Goal: Transaction & Acquisition: Book appointment/travel/reservation

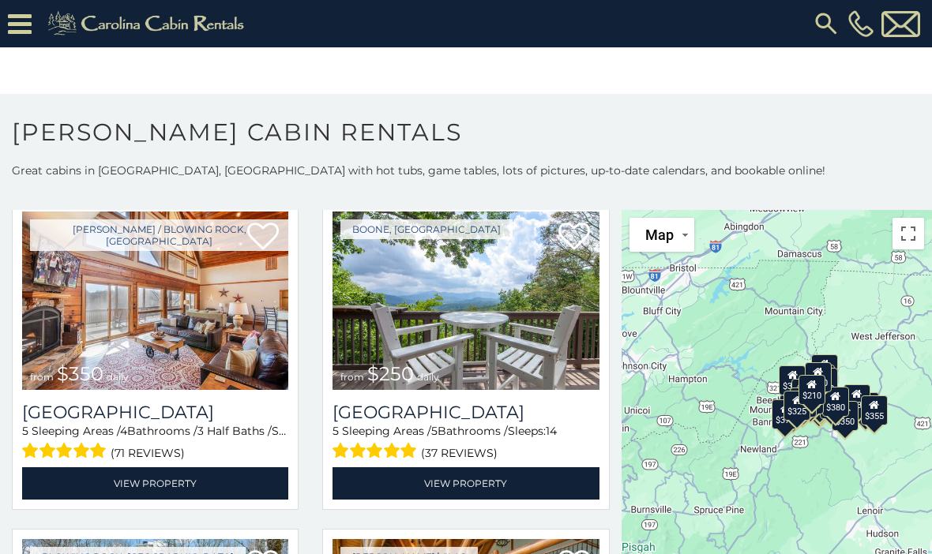
scroll to position [3031, 0]
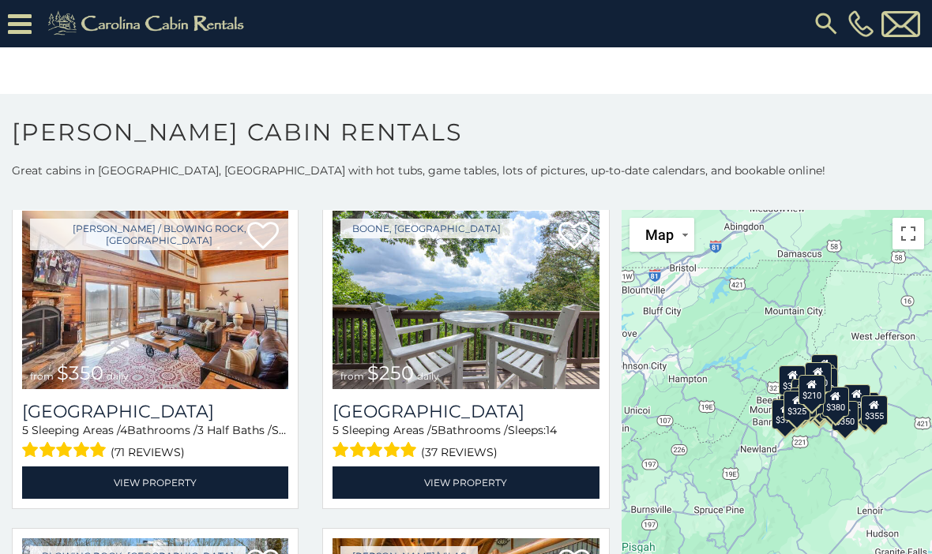
click at [111, 320] on img at bounding box center [155, 300] width 266 height 179
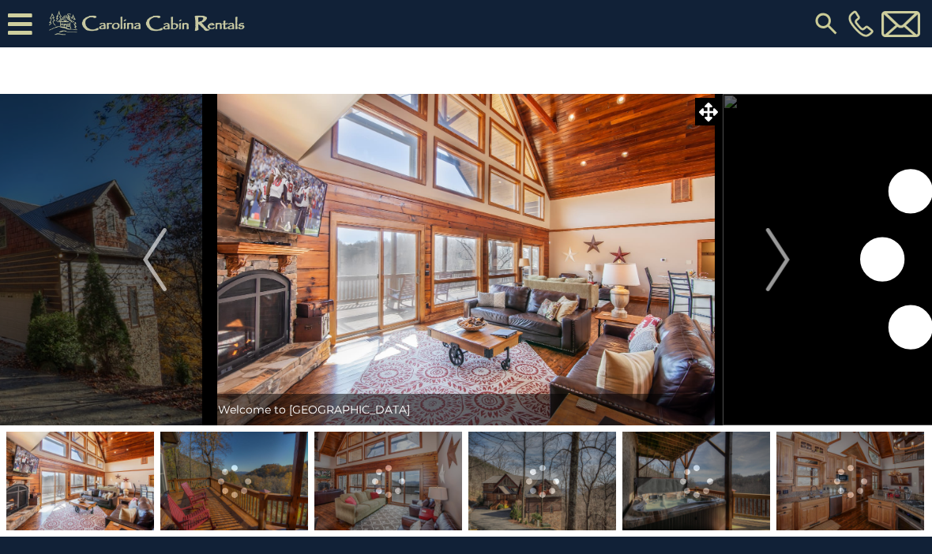
click at [765, 247] on button "Next" at bounding box center [778, 260] width 111 height 332
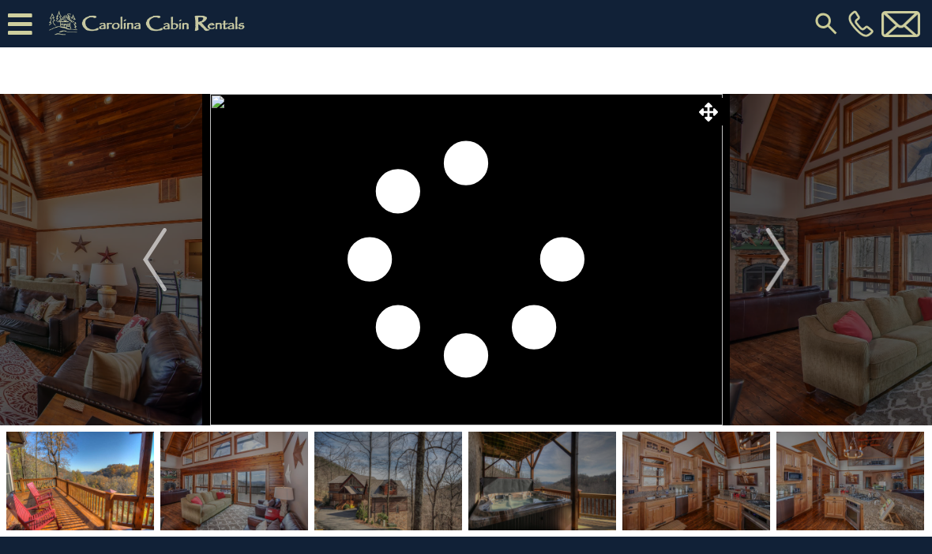
click at [779, 262] on img "Next" at bounding box center [777, 259] width 24 height 63
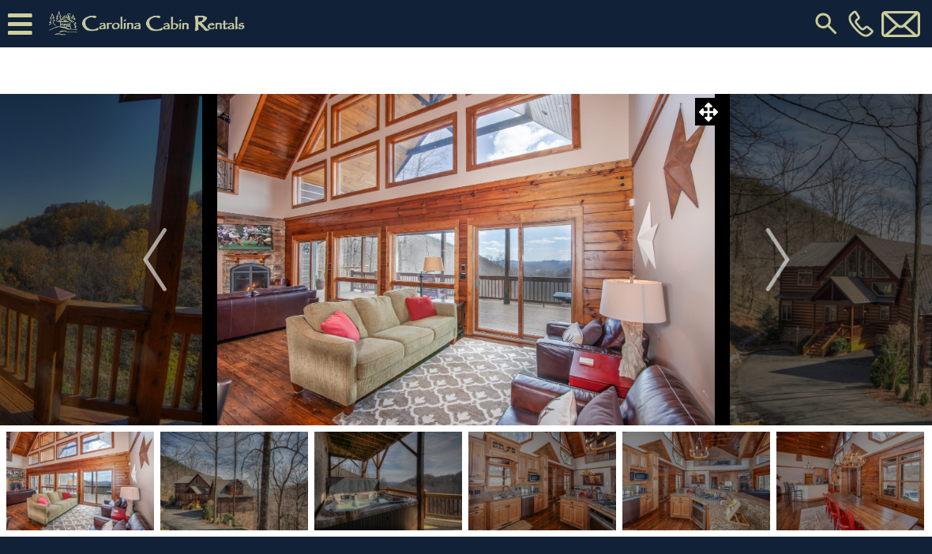
click at [771, 261] on img "Next" at bounding box center [777, 259] width 24 height 63
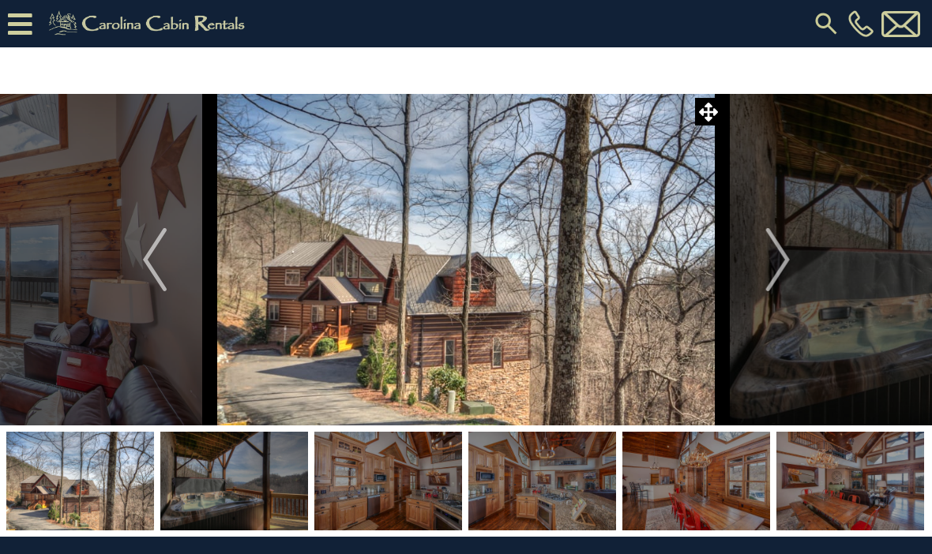
click at [777, 255] on img "Next" at bounding box center [777, 259] width 24 height 63
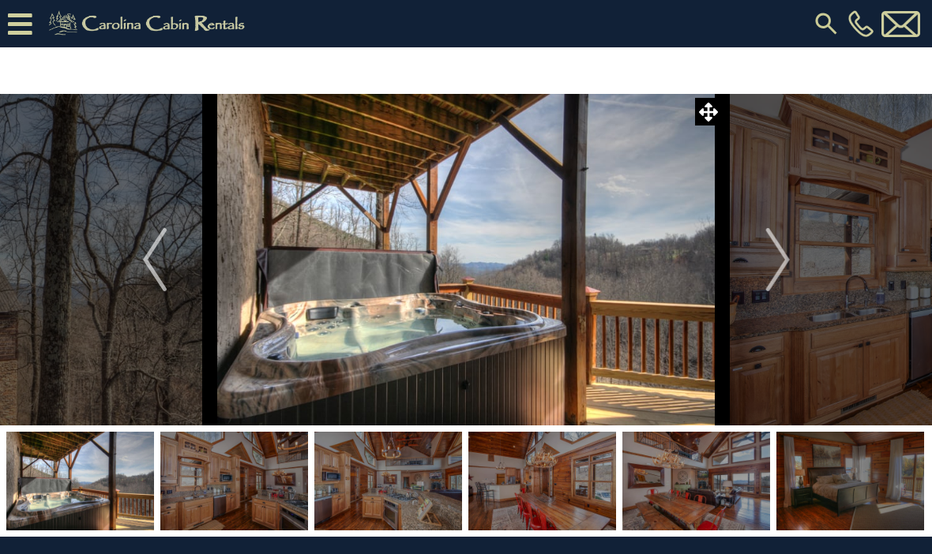
click at [774, 261] on img "Next" at bounding box center [777, 259] width 24 height 63
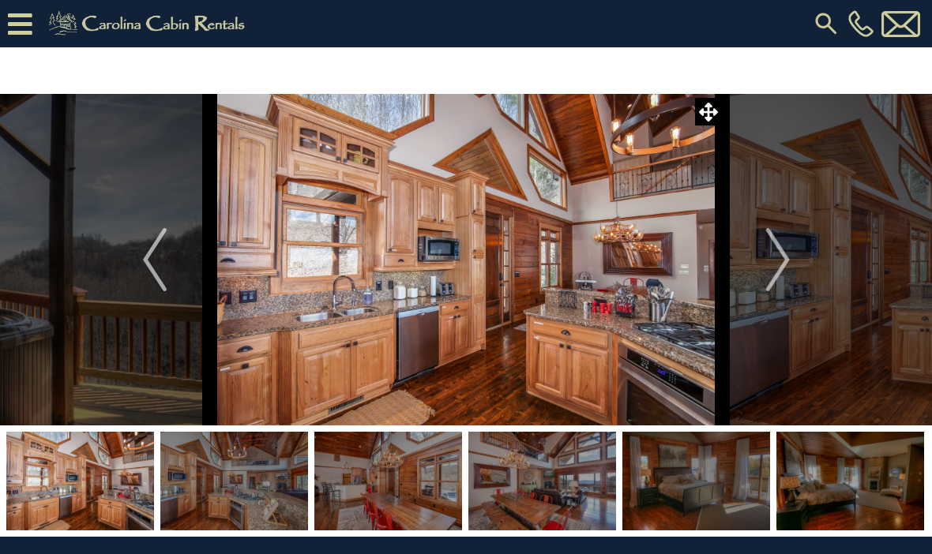
click at [772, 264] on img "Next" at bounding box center [777, 259] width 24 height 63
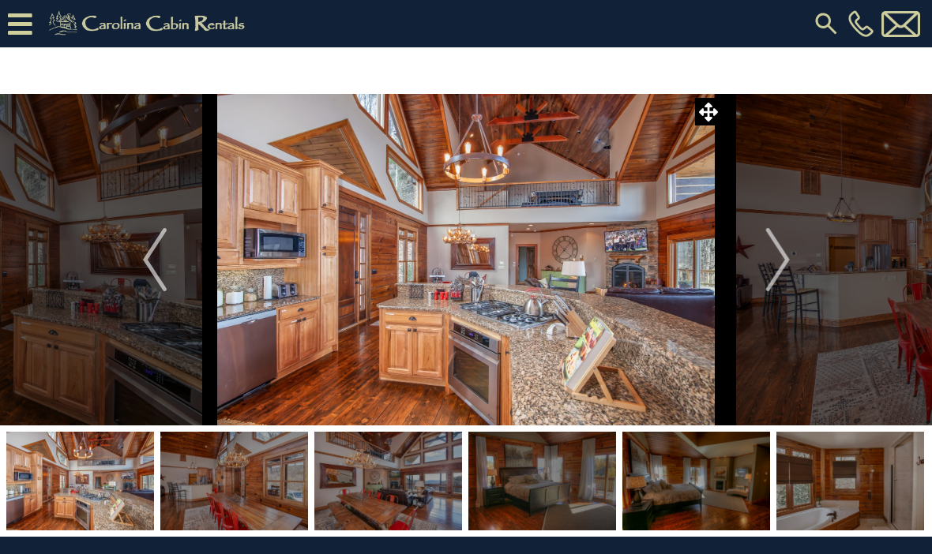
click at [783, 252] on img "Next" at bounding box center [777, 259] width 24 height 63
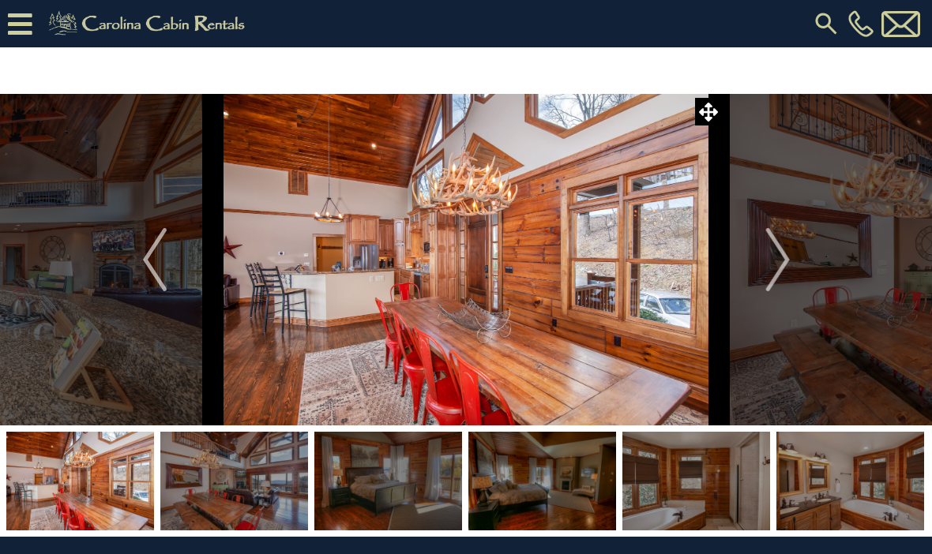
click at [775, 255] on img "Next" at bounding box center [777, 259] width 24 height 63
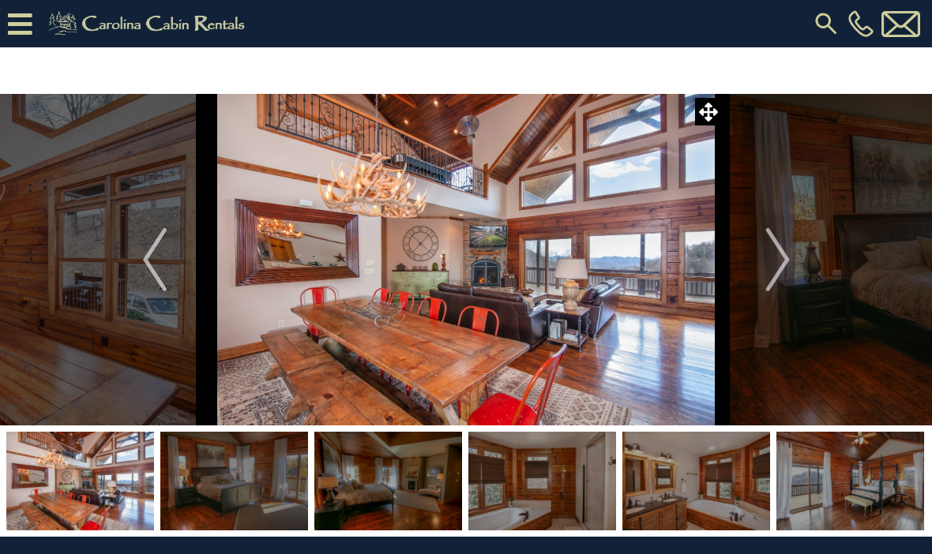
click at [765, 257] on button "Next" at bounding box center [778, 260] width 111 height 332
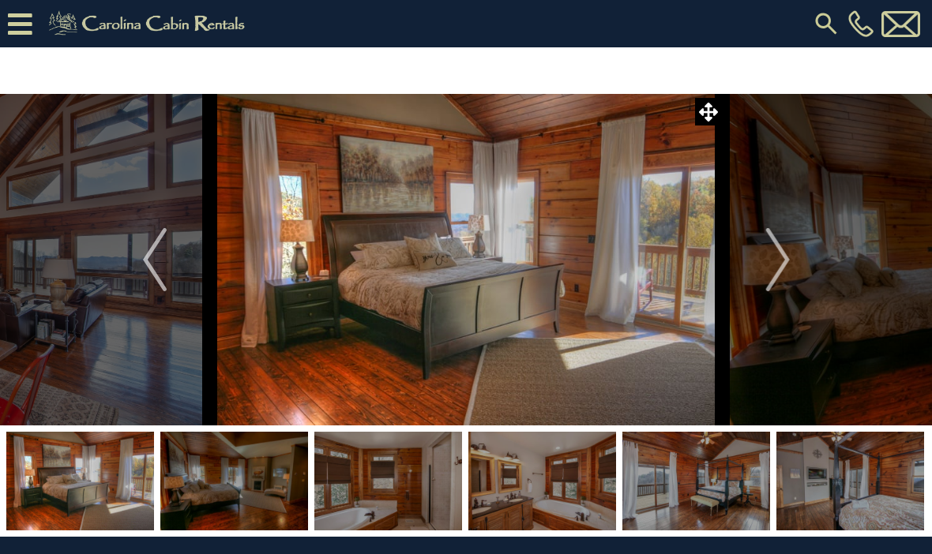
click at [785, 262] on img "Next" at bounding box center [777, 259] width 24 height 63
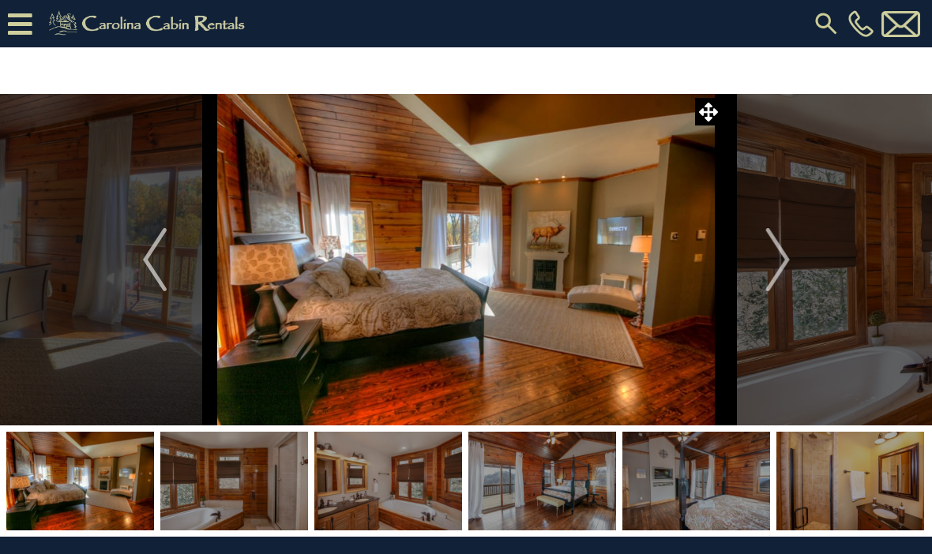
click at [786, 261] on img "Next" at bounding box center [777, 259] width 24 height 63
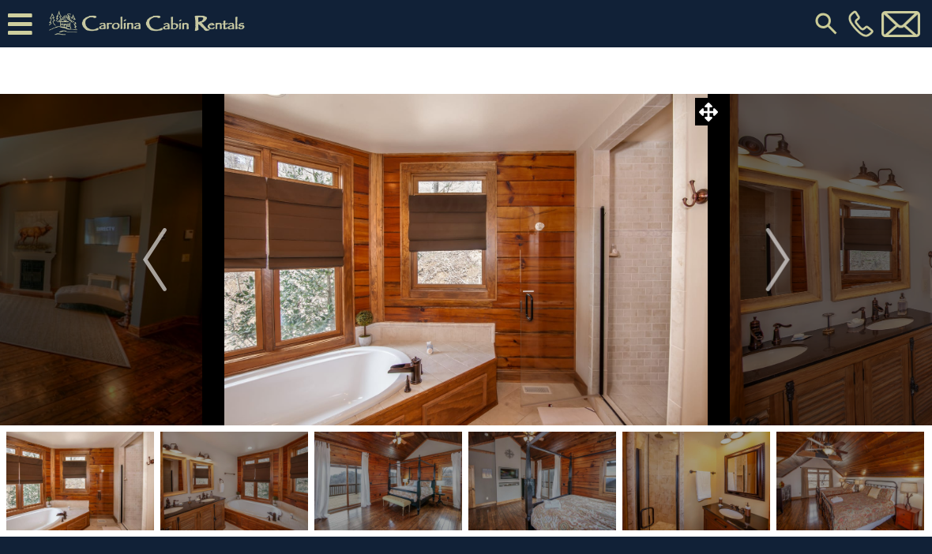
click at [776, 266] on img "Next" at bounding box center [777, 259] width 24 height 63
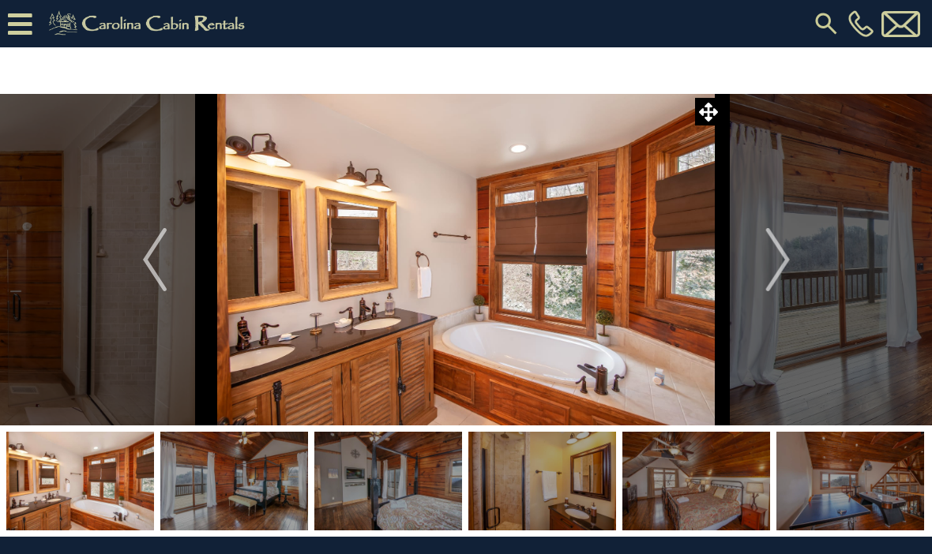
click at [794, 269] on button "Next" at bounding box center [778, 260] width 111 height 332
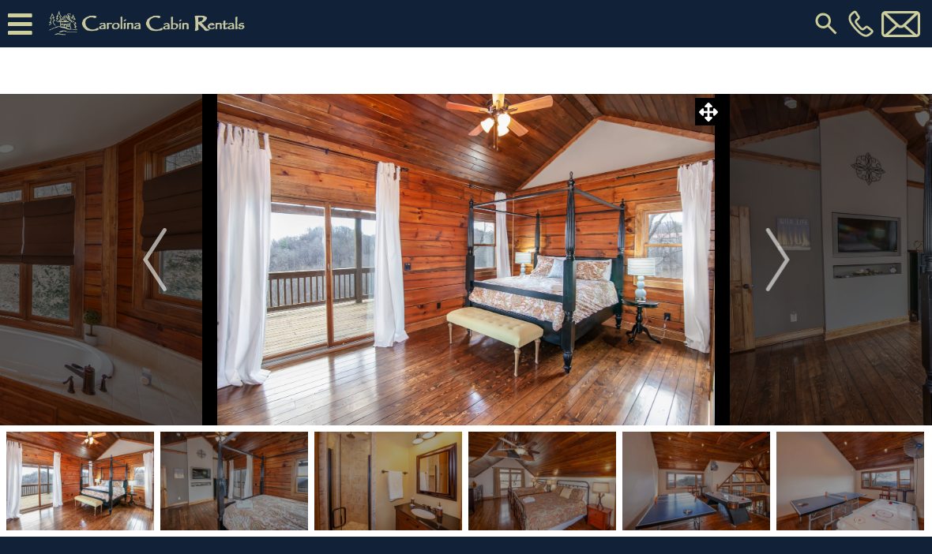
click at [776, 268] on img "Next" at bounding box center [777, 259] width 24 height 63
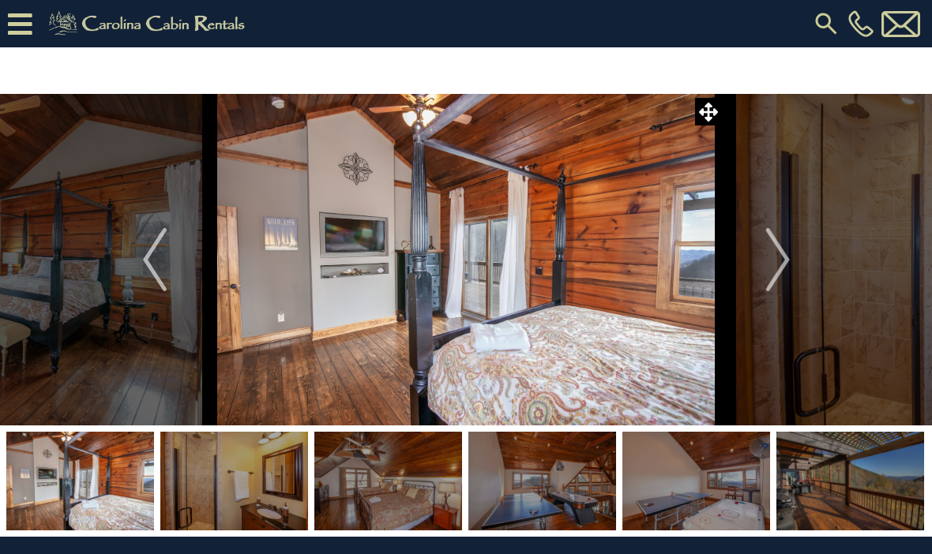
click at [776, 284] on img "Next" at bounding box center [777, 259] width 24 height 63
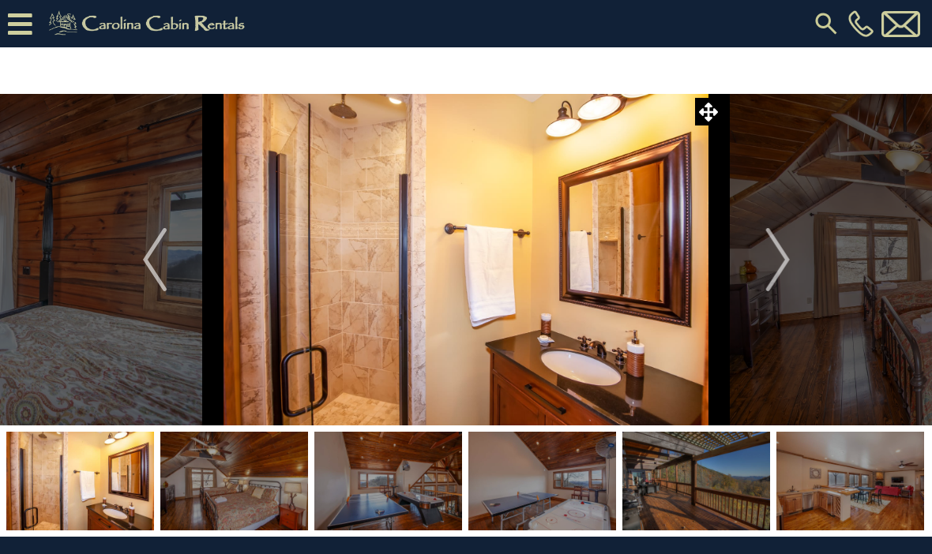
click at [788, 265] on img "Next" at bounding box center [777, 259] width 24 height 63
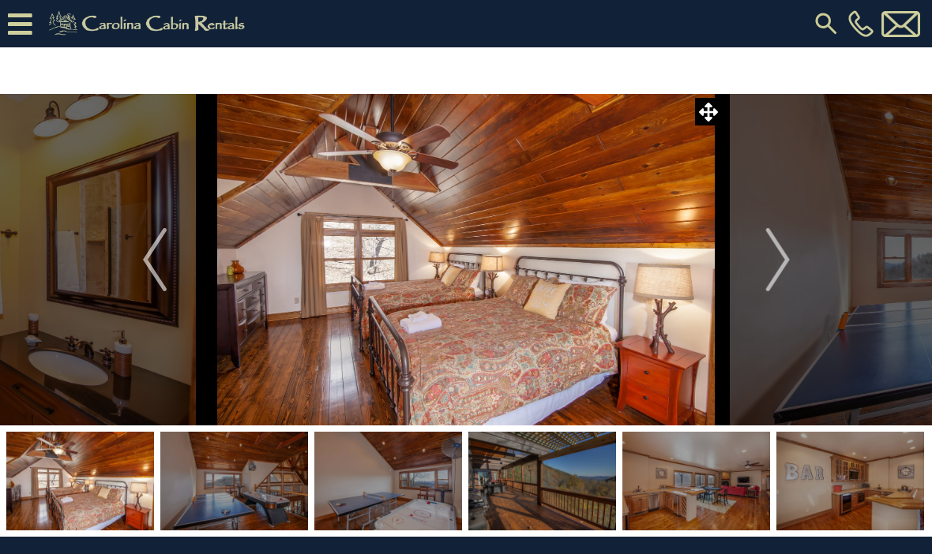
click at [778, 266] on img "Next" at bounding box center [777, 259] width 24 height 63
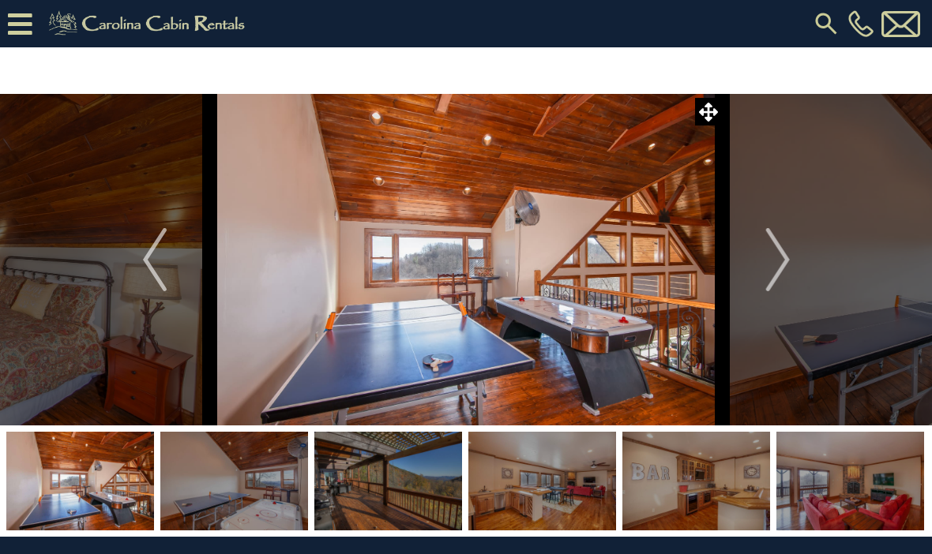
click at [762, 261] on button "Next" at bounding box center [778, 260] width 111 height 332
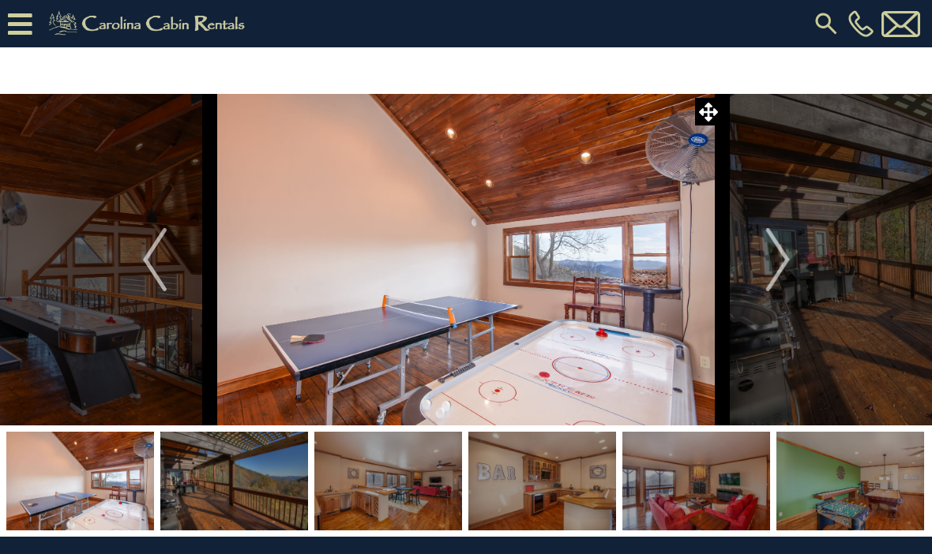
click at [776, 279] on img "Next" at bounding box center [777, 259] width 24 height 63
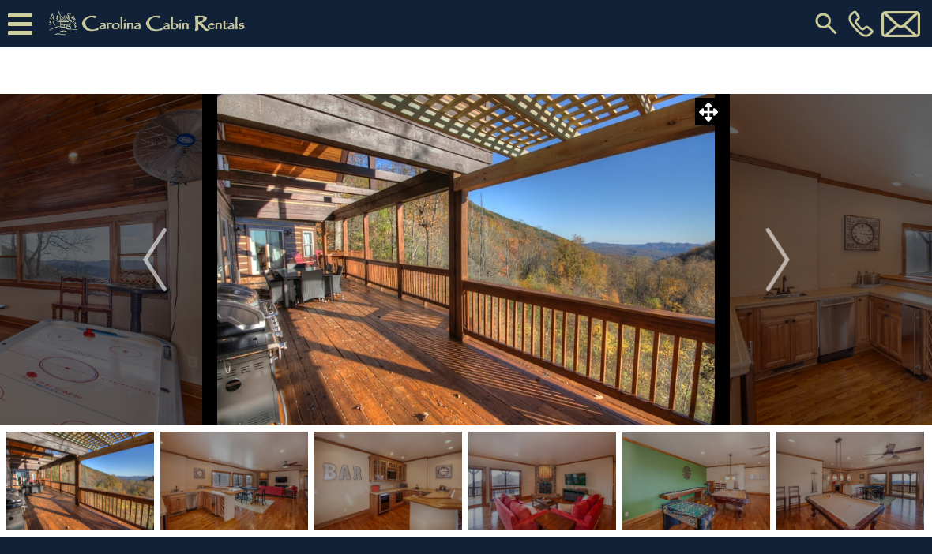
click at [779, 269] on img "Next" at bounding box center [777, 259] width 24 height 63
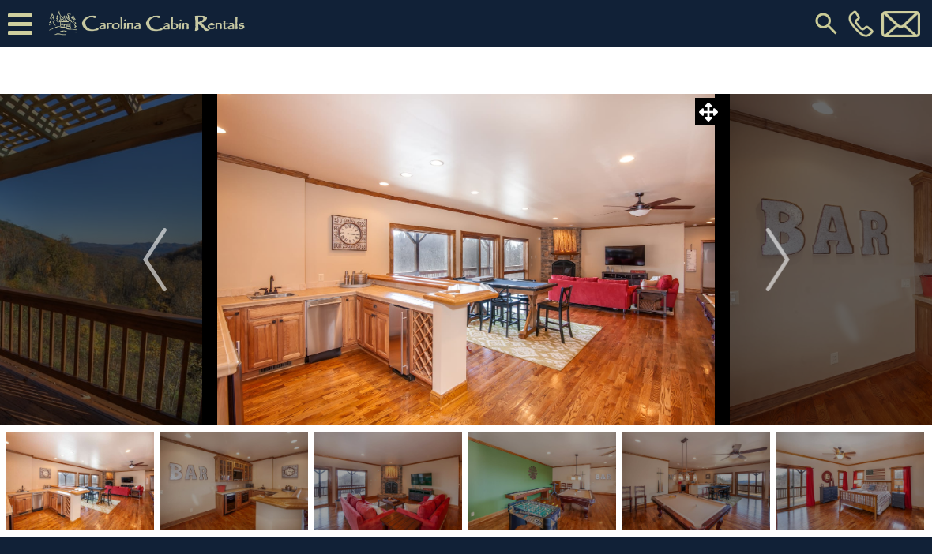
click at [774, 262] on img "Next" at bounding box center [777, 259] width 24 height 63
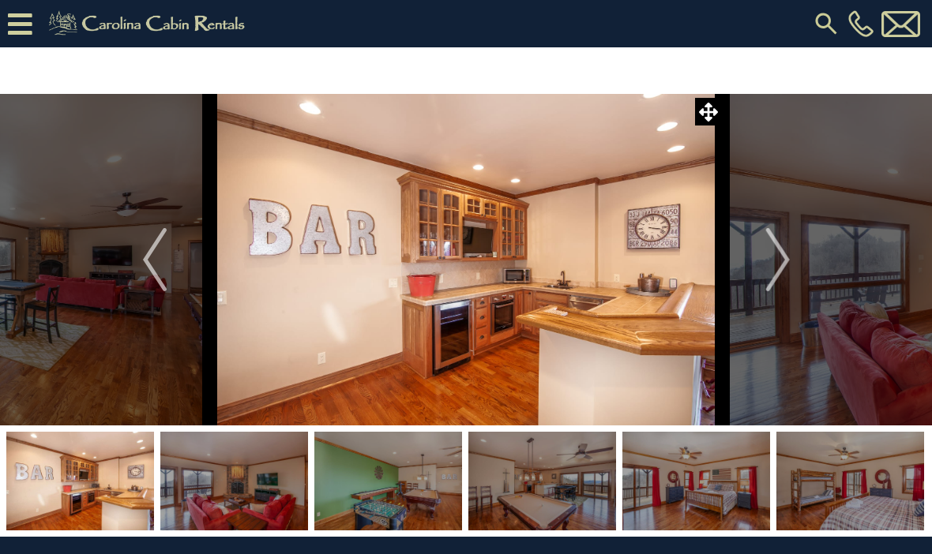
click at [768, 266] on img "Next" at bounding box center [777, 259] width 24 height 63
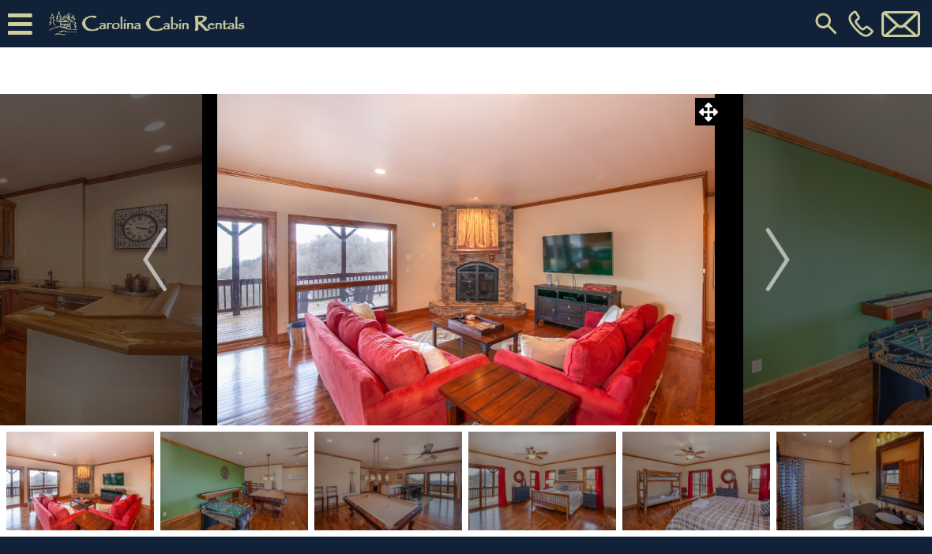
click at [769, 256] on img "Next" at bounding box center [777, 259] width 24 height 63
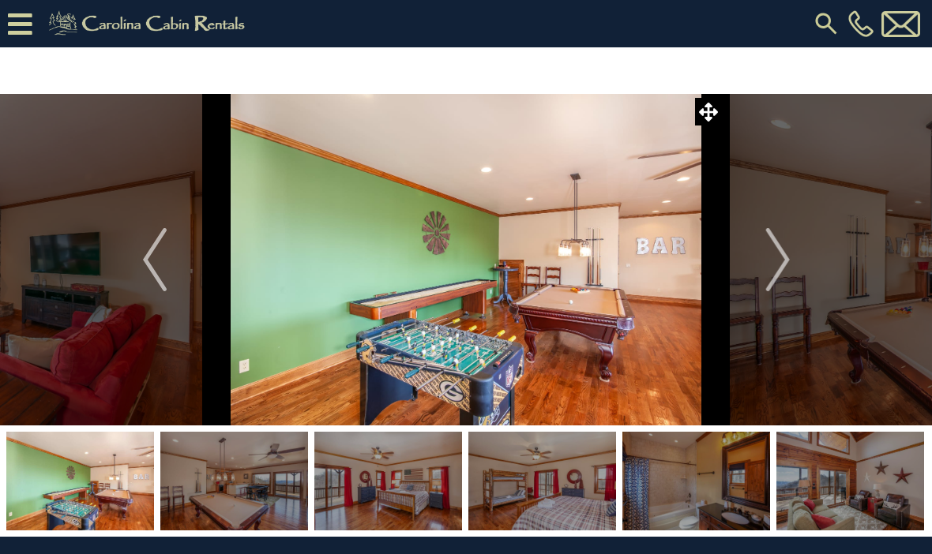
click at [768, 250] on img "Next" at bounding box center [777, 259] width 24 height 63
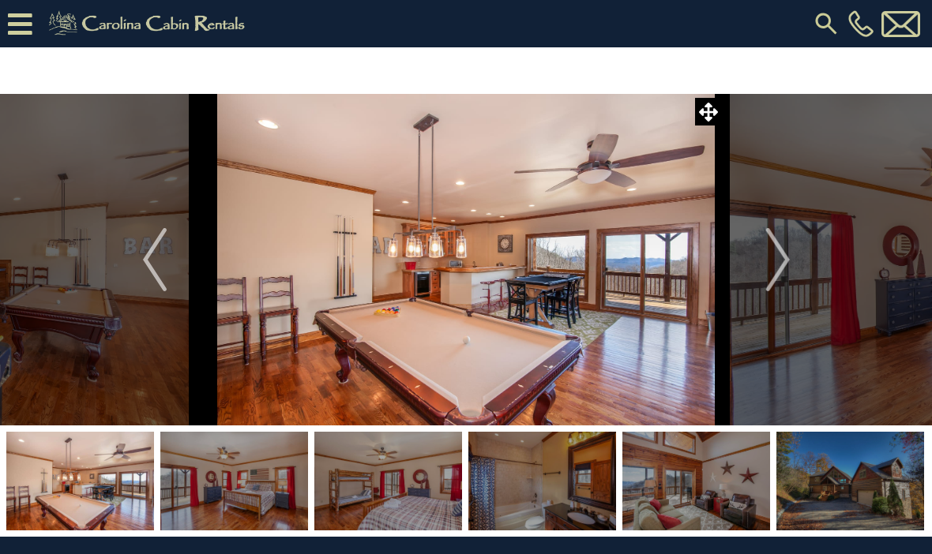
click at [756, 265] on button "Next" at bounding box center [778, 260] width 111 height 332
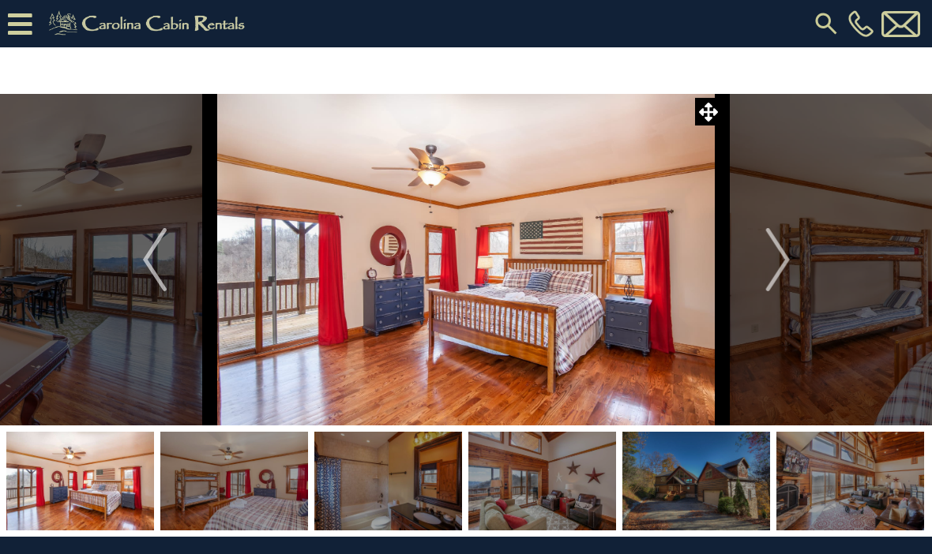
click at [757, 257] on button "Next" at bounding box center [778, 260] width 111 height 332
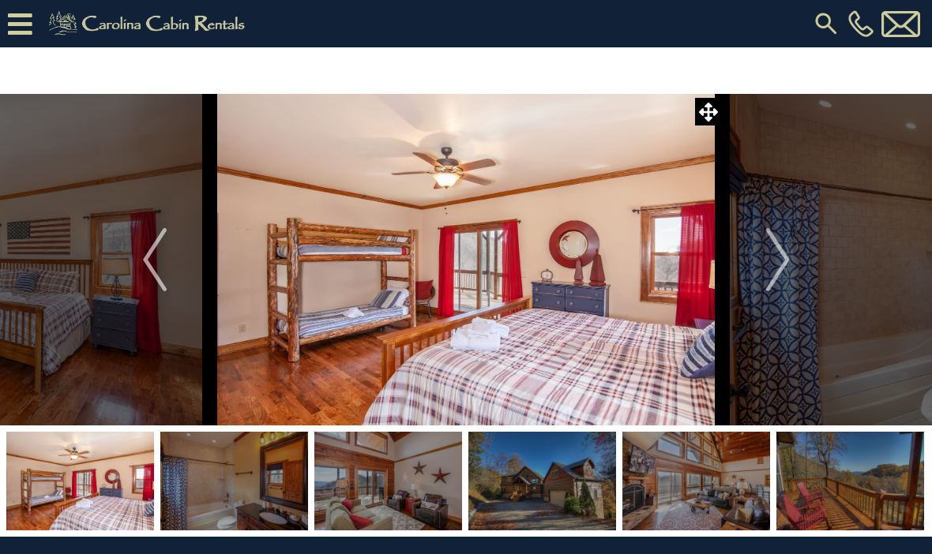
click at [758, 257] on button "Next" at bounding box center [778, 260] width 111 height 332
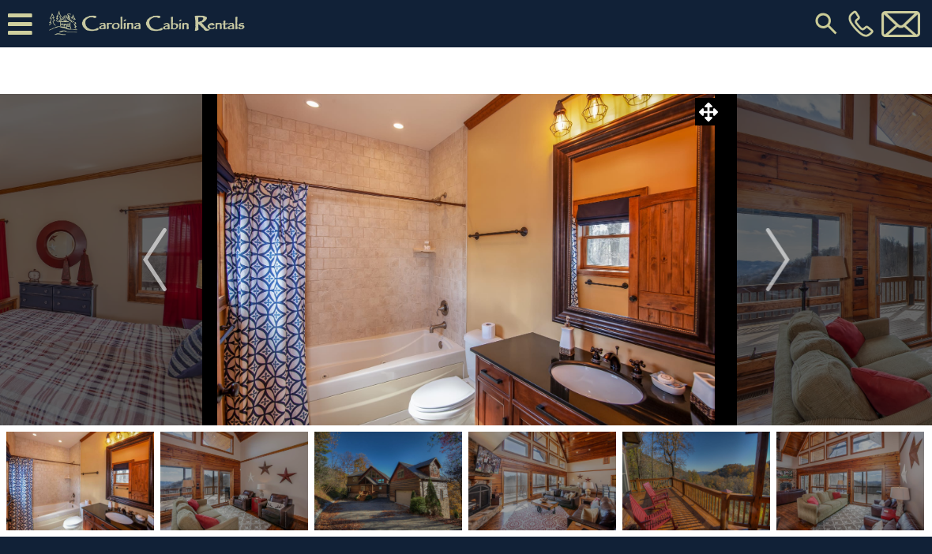
click at [756, 251] on button "Next" at bounding box center [778, 260] width 111 height 332
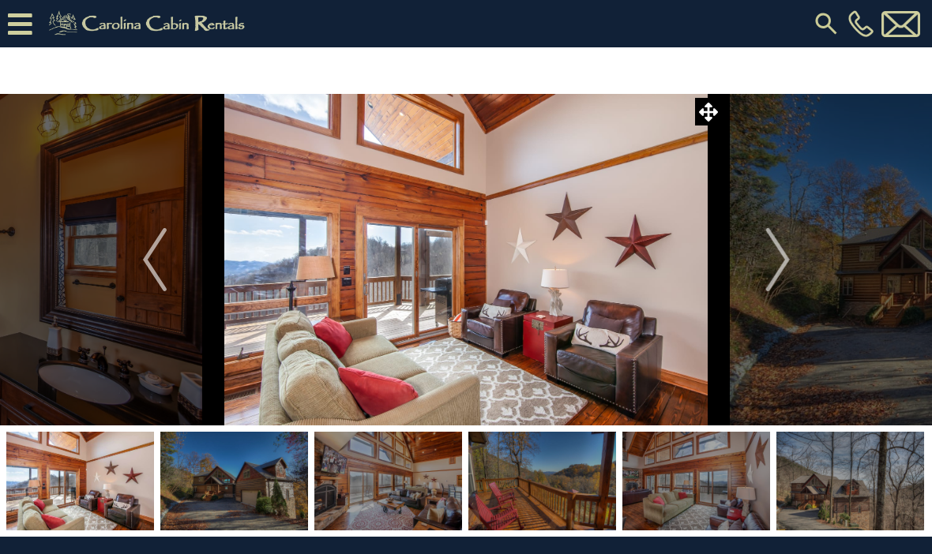
click at [753, 257] on button "Next" at bounding box center [778, 260] width 111 height 332
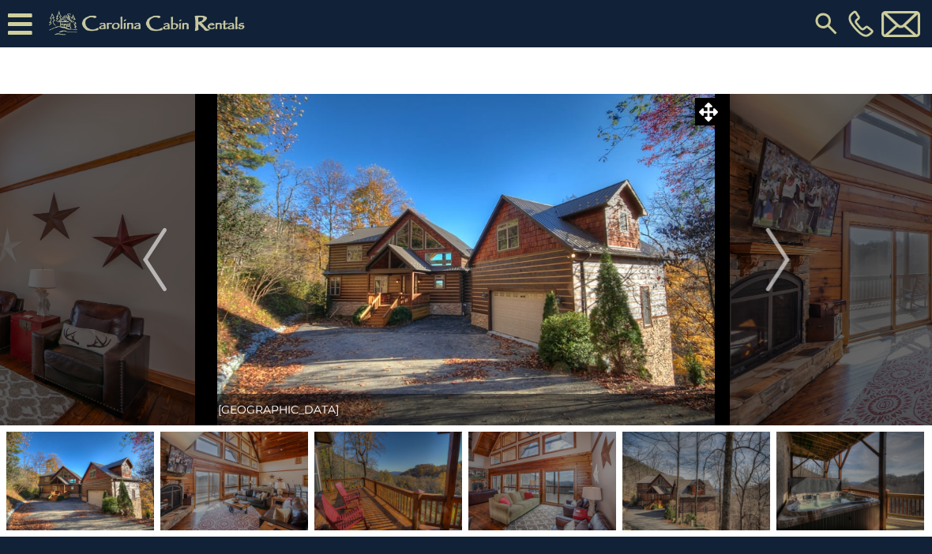
click at [776, 269] on img "Next" at bounding box center [777, 259] width 24 height 63
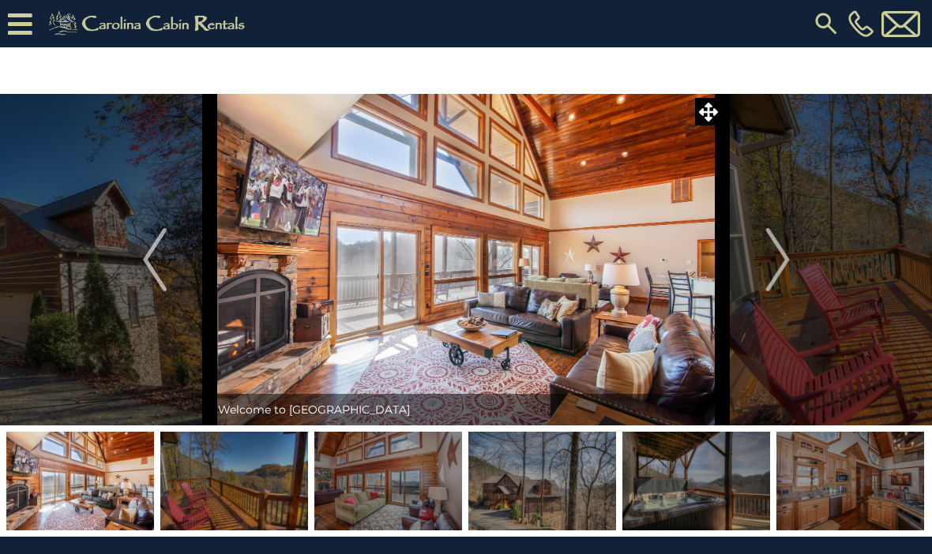
click at [784, 260] on img "Next" at bounding box center [777, 259] width 24 height 63
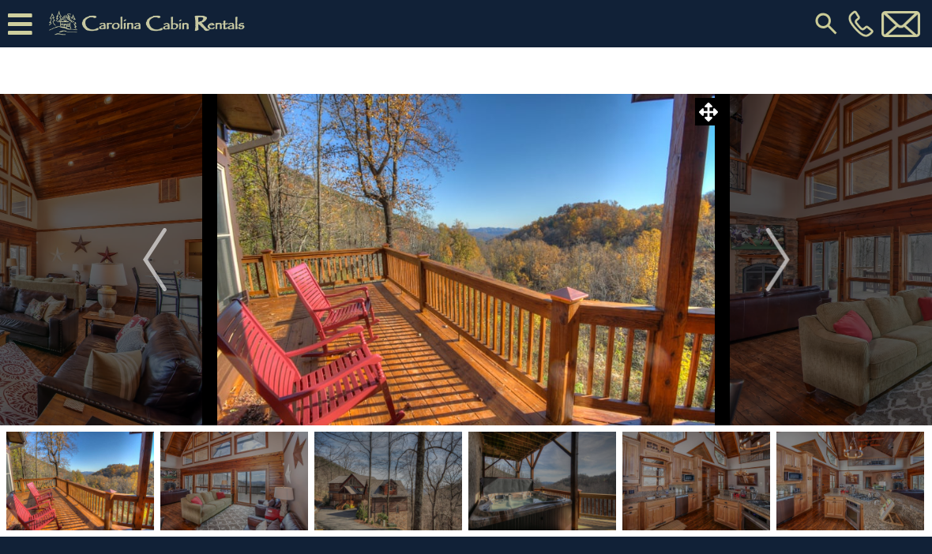
click at [783, 257] on img "Next" at bounding box center [777, 259] width 24 height 63
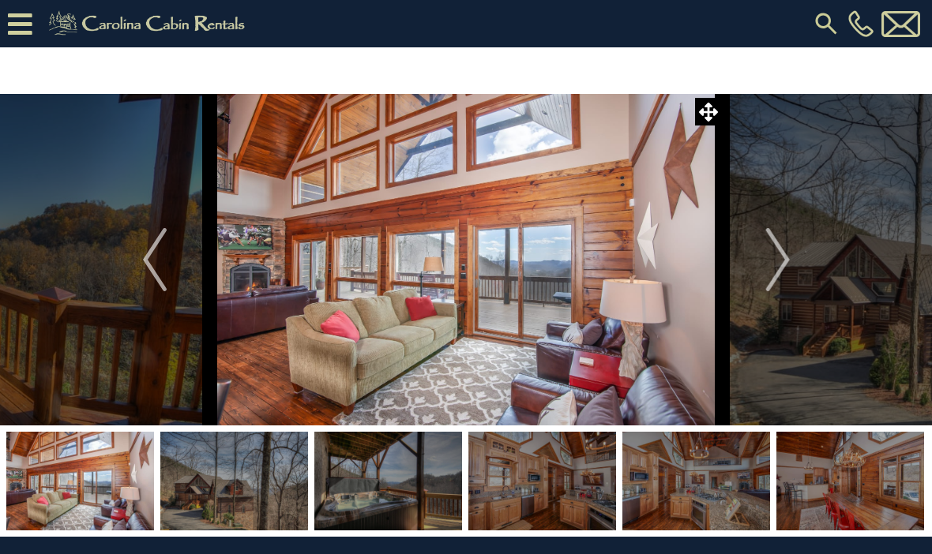
click at [784, 251] on img "Next" at bounding box center [777, 259] width 24 height 63
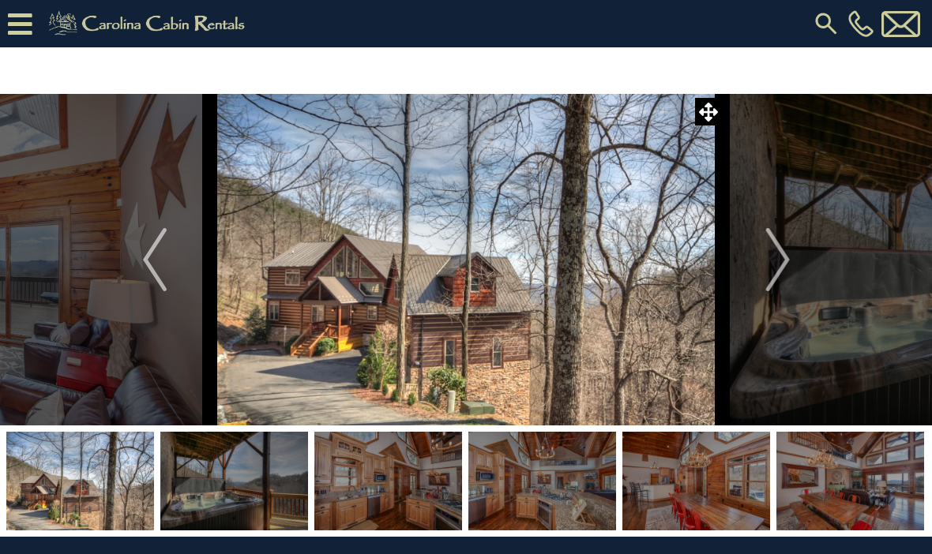
click at [776, 253] on img "Next" at bounding box center [777, 259] width 24 height 63
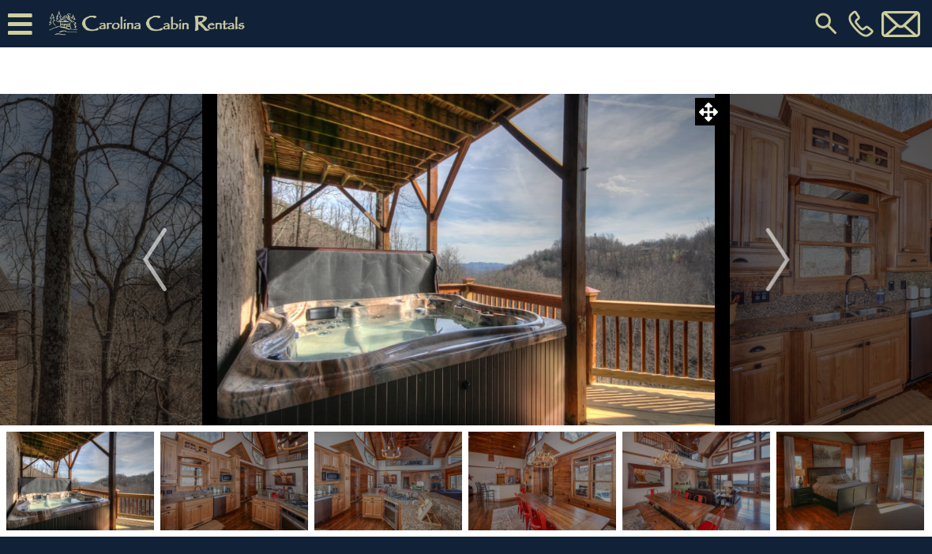
click at [776, 249] on img "Next" at bounding box center [777, 259] width 24 height 63
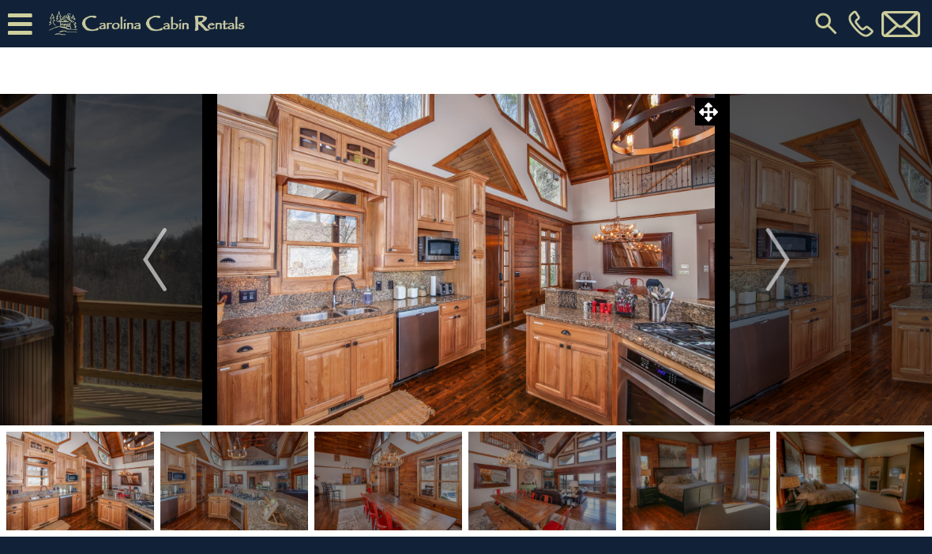
click at [782, 250] on img "Next" at bounding box center [777, 259] width 24 height 63
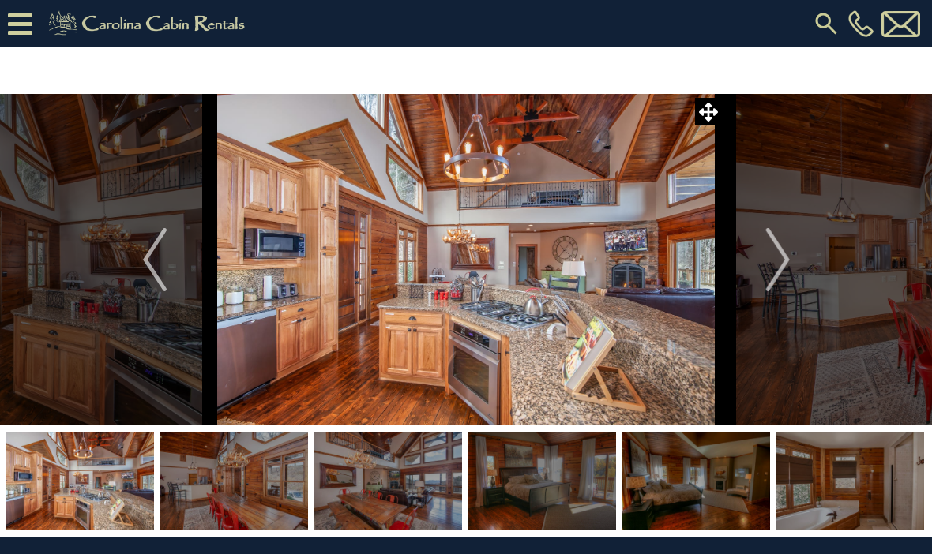
click at [783, 274] on img "Next" at bounding box center [777, 259] width 24 height 63
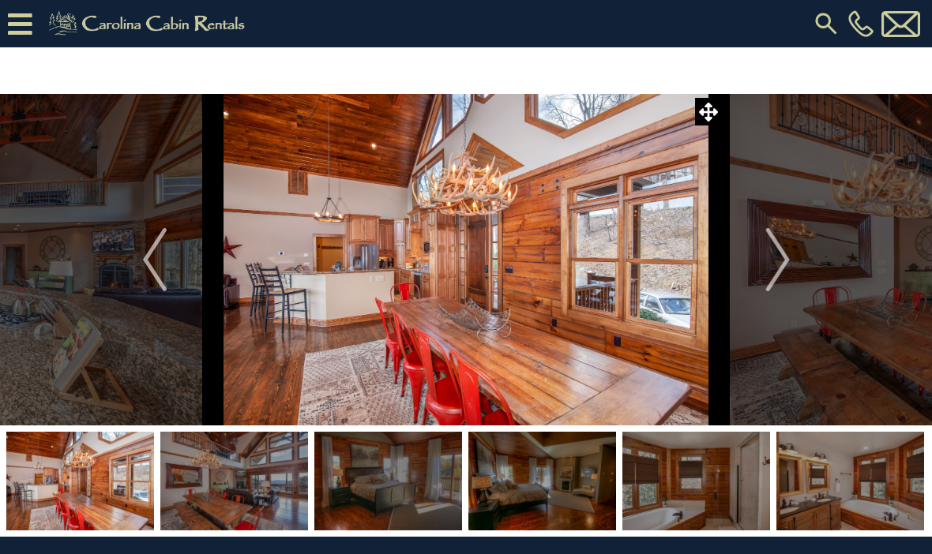
click at [779, 248] on img "Next" at bounding box center [777, 259] width 24 height 63
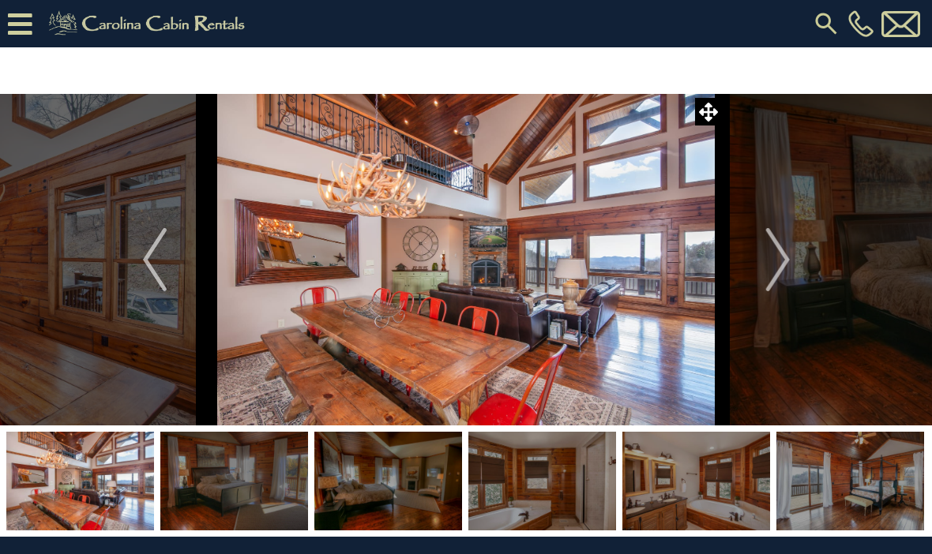
click at [769, 251] on img "Next" at bounding box center [777, 259] width 24 height 63
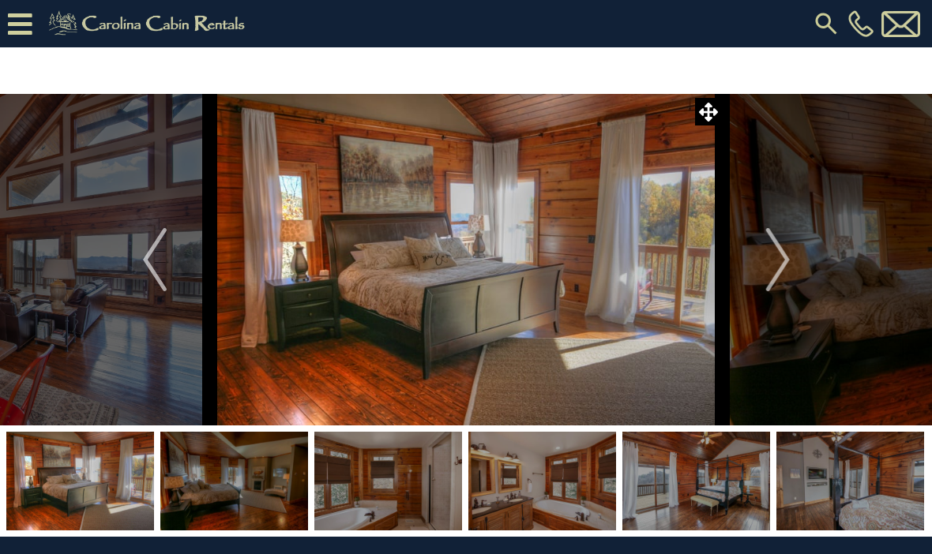
click at [776, 257] on img "Next" at bounding box center [777, 259] width 24 height 63
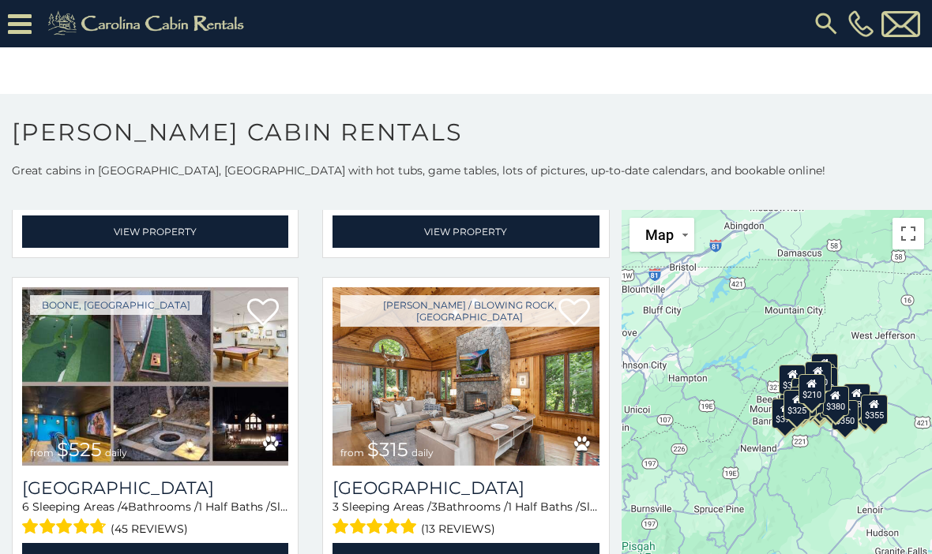
scroll to position [372, 0]
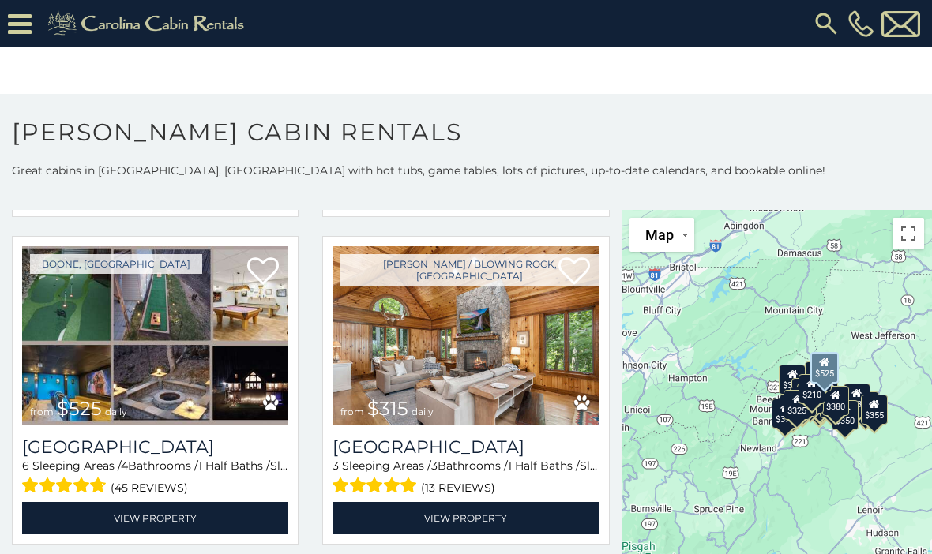
click at [133, 324] on img at bounding box center [155, 335] width 266 height 179
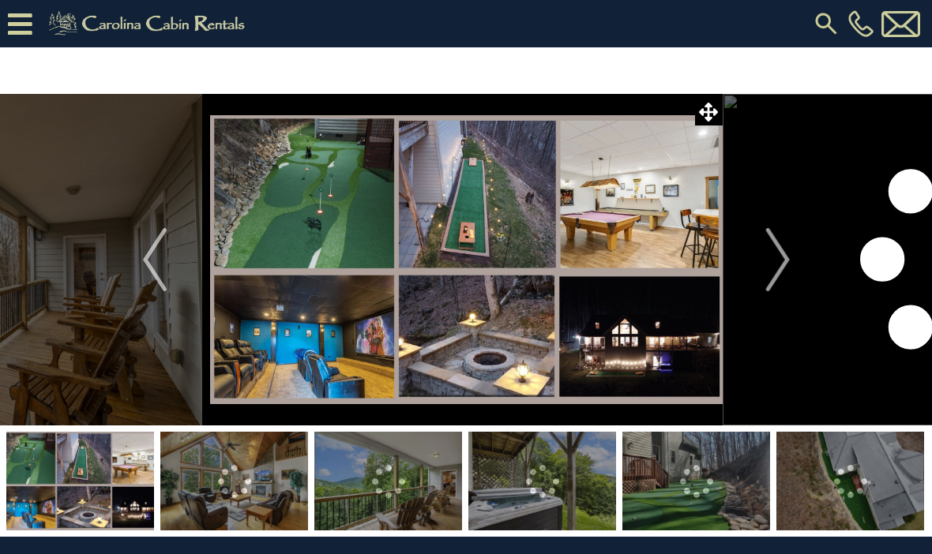
click at [779, 257] on img "Next" at bounding box center [777, 259] width 24 height 63
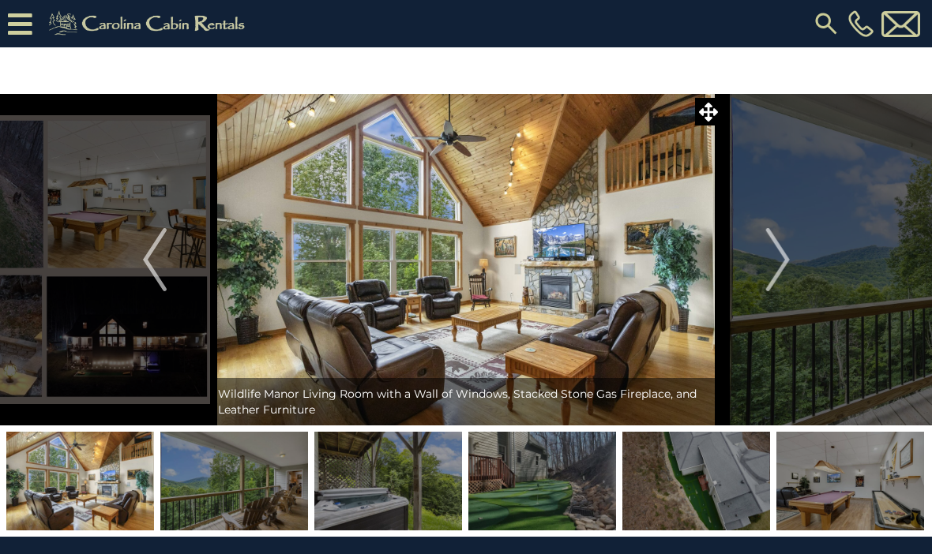
click at [793, 257] on button "Next" at bounding box center [778, 260] width 111 height 332
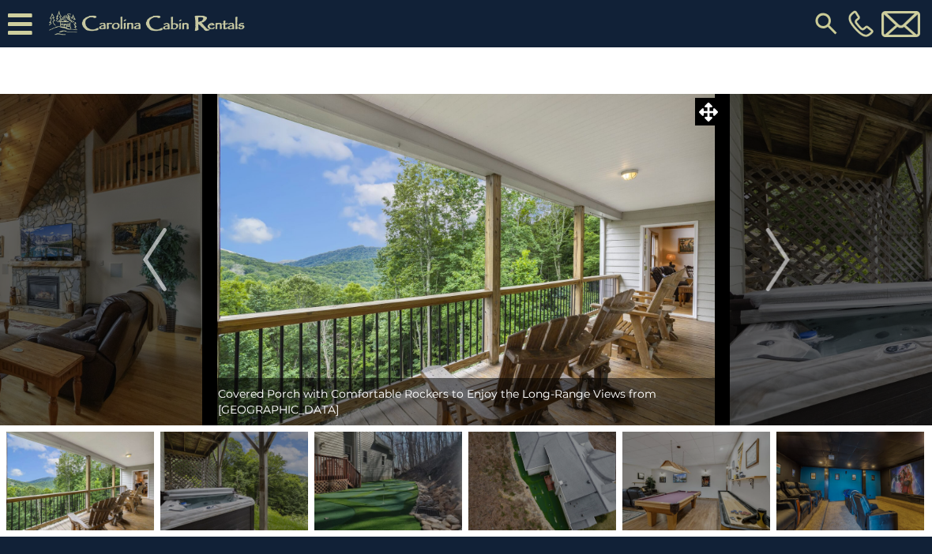
click at [785, 261] on img "Next" at bounding box center [777, 259] width 24 height 63
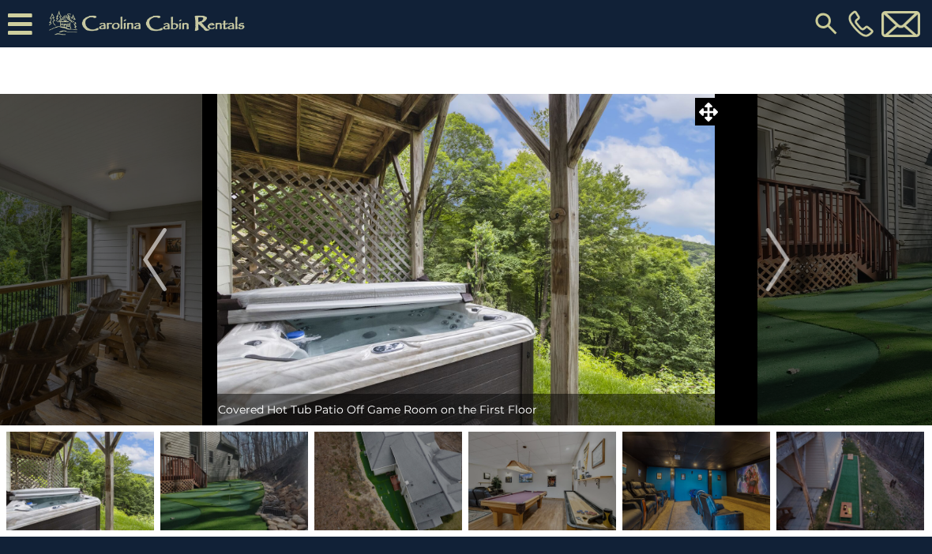
click at [137, 253] on button "Previous" at bounding box center [155, 260] width 111 height 332
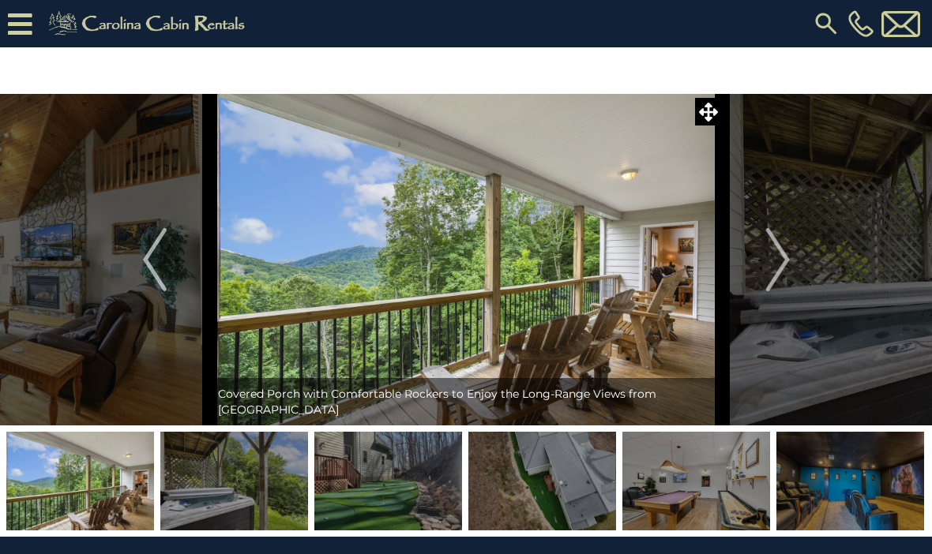
click at [758, 256] on button "Next" at bounding box center [778, 260] width 111 height 332
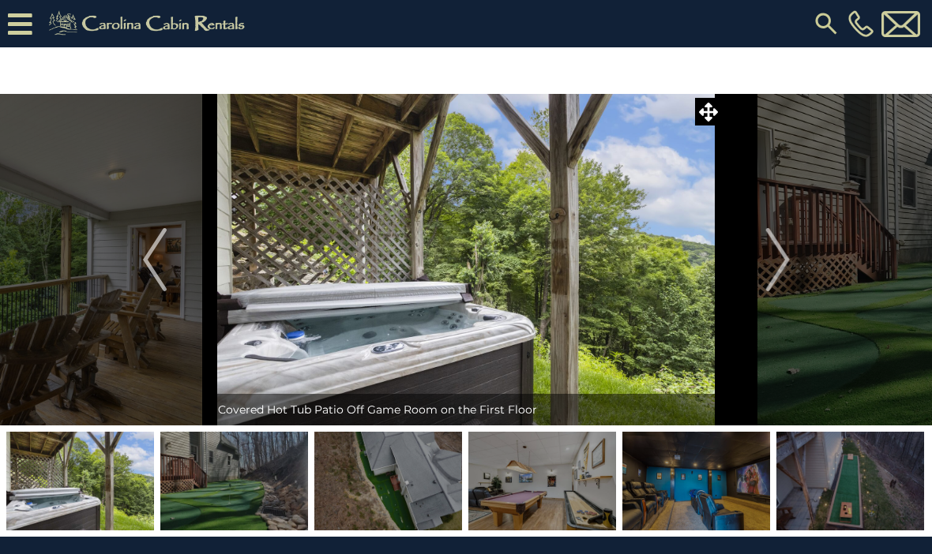
click at [780, 257] on img "Next" at bounding box center [777, 259] width 24 height 63
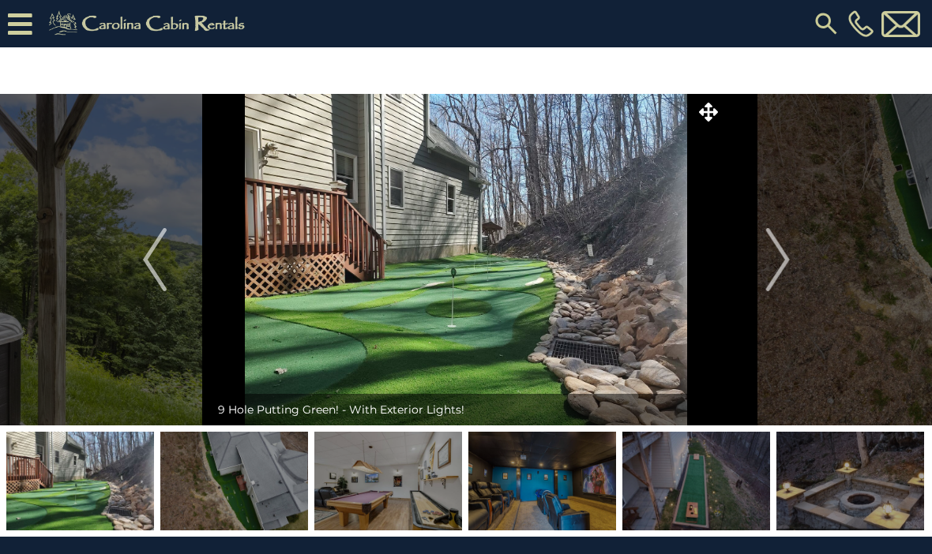
click at [783, 258] on img "Next" at bounding box center [777, 259] width 24 height 63
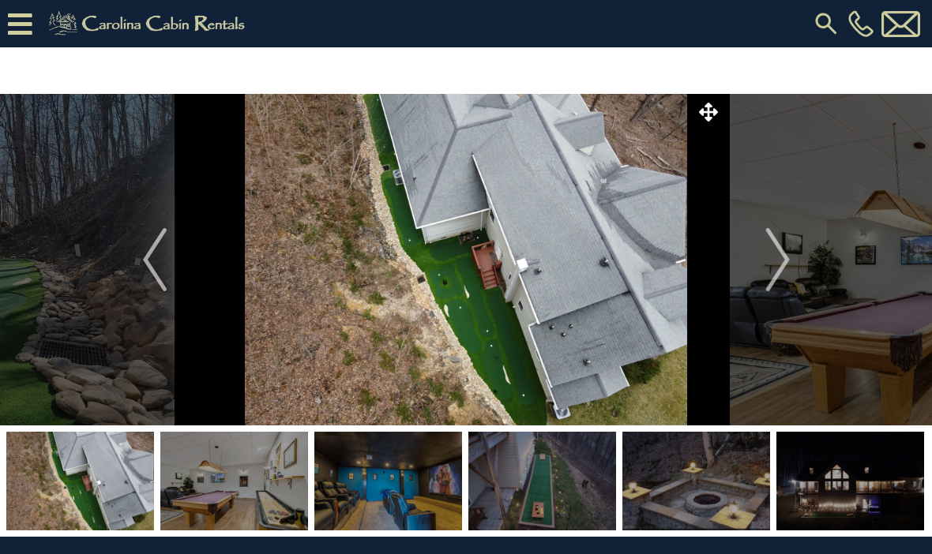
click at [780, 239] on img "Next" at bounding box center [777, 259] width 24 height 63
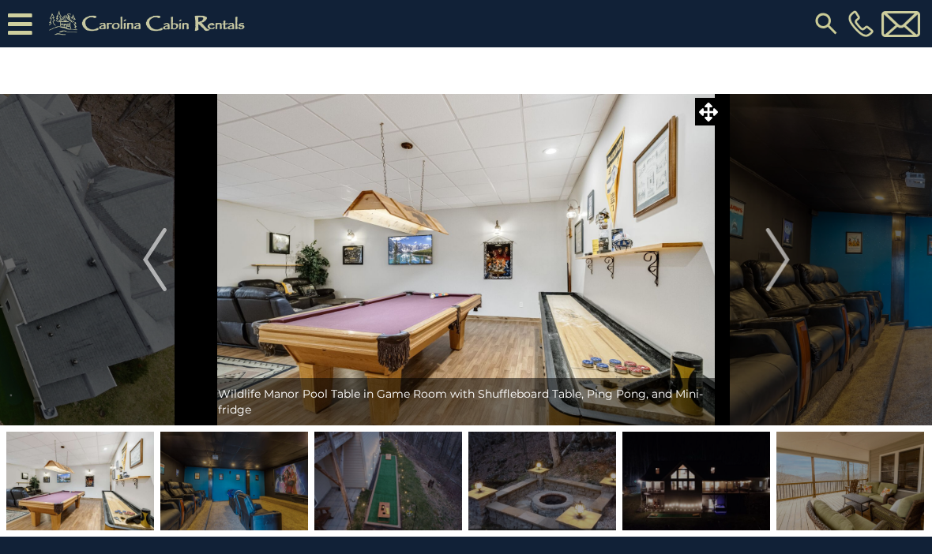
click at [786, 259] on img "Next" at bounding box center [777, 259] width 24 height 63
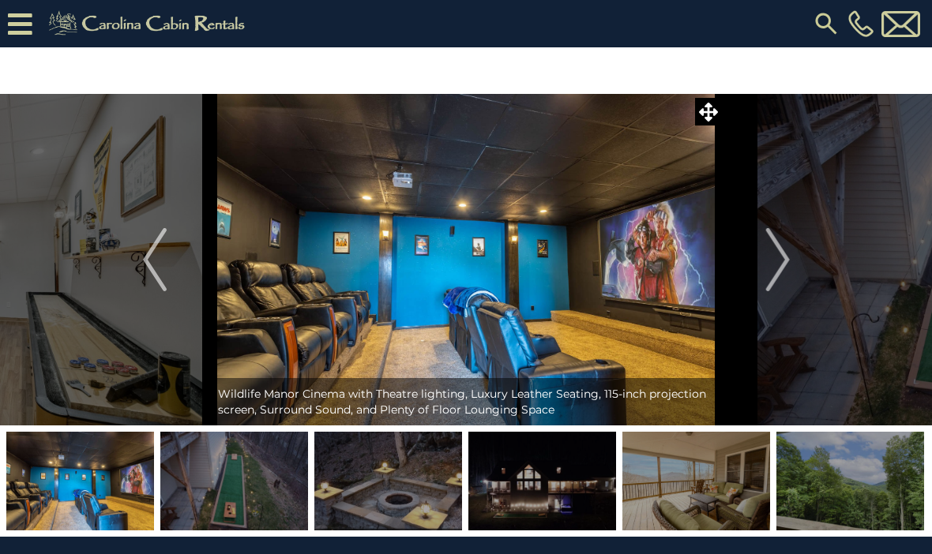
click at [763, 244] on button "Next" at bounding box center [778, 260] width 111 height 332
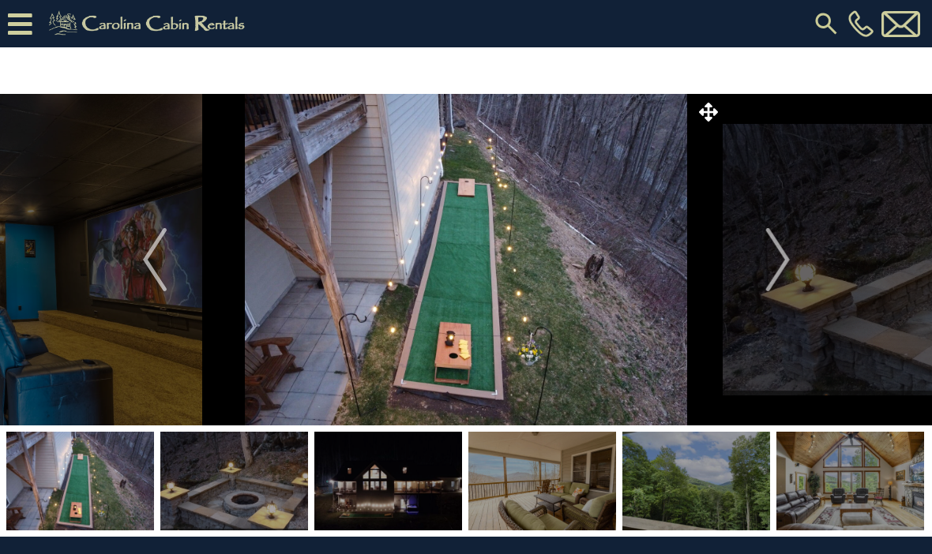
click at [136, 254] on button "Previous" at bounding box center [155, 260] width 111 height 332
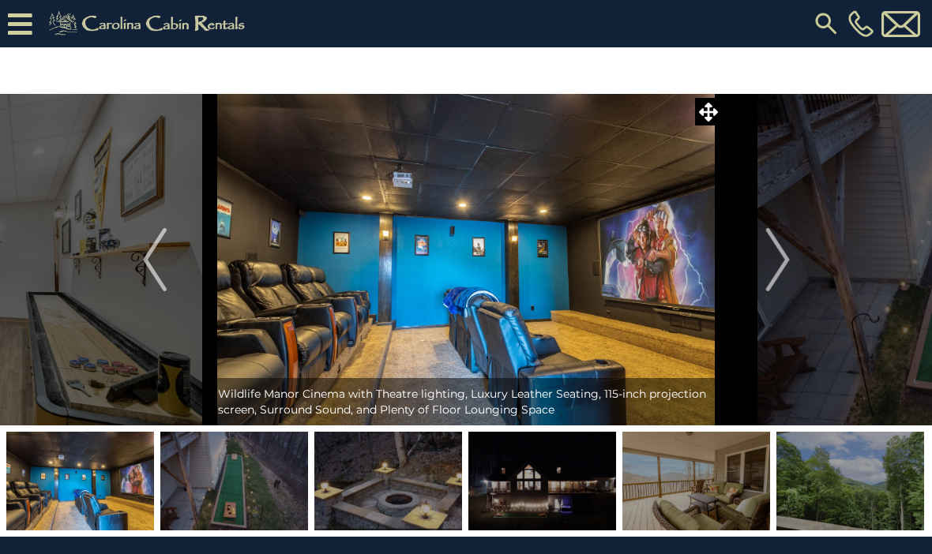
click at [789, 265] on img "Next" at bounding box center [777, 259] width 24 height 63
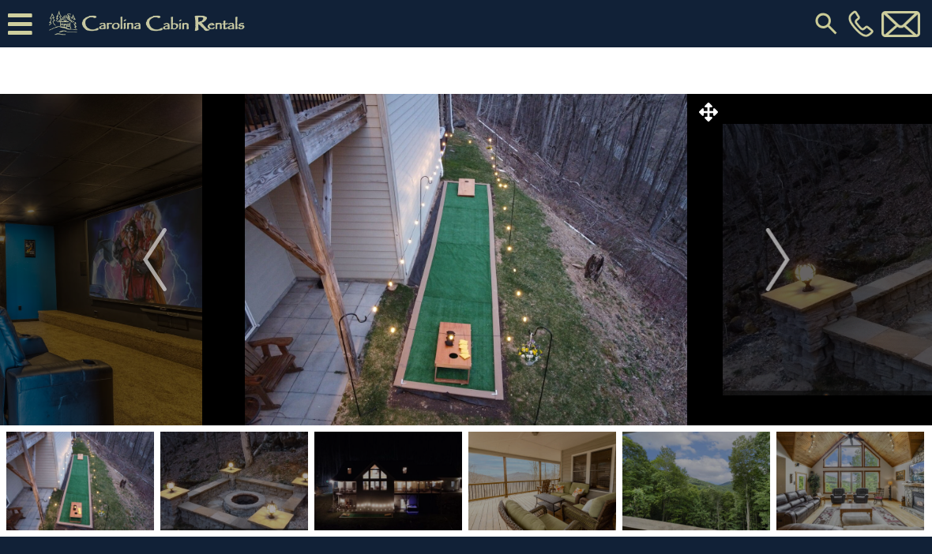
click at [775, 260] on img "Next" at bounding box center [777, 259] width 24 height 63
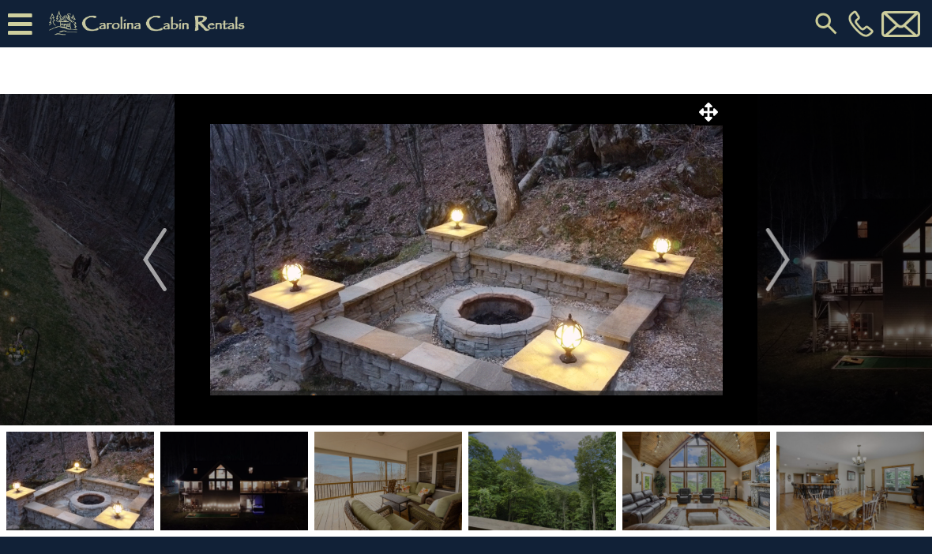
click at [778, 265] on img "Next" at bounding box center [777, 259] width 24 height 63
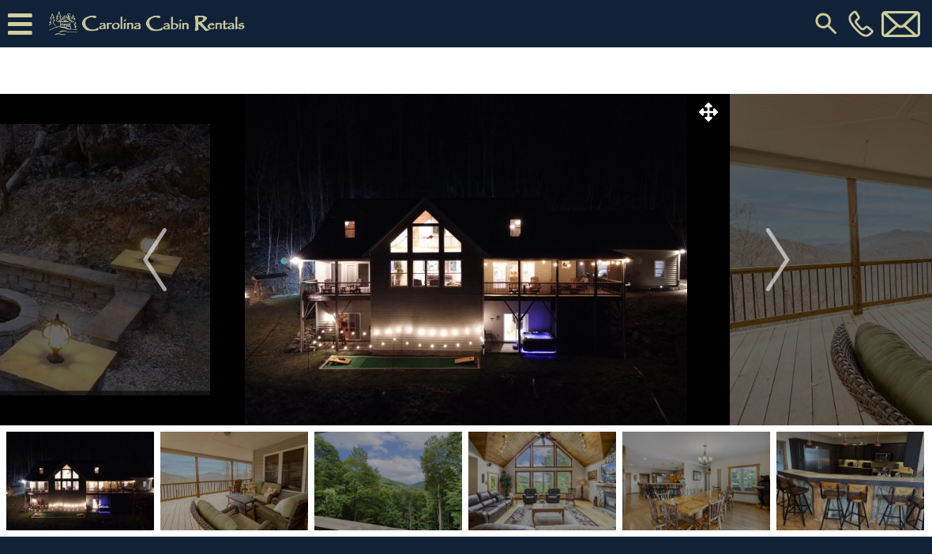
click at [781, 252] on img "Next" at bounding box center [777, 259] width 24 height 63
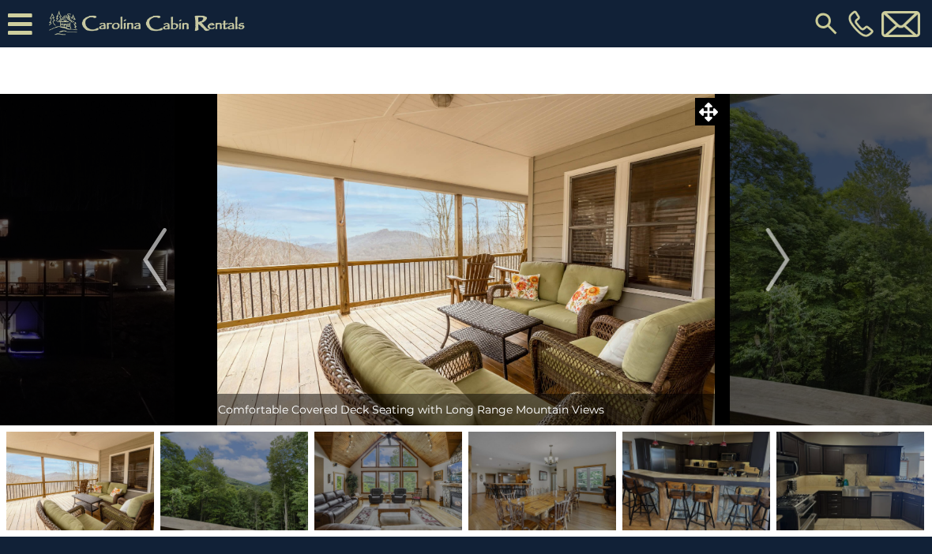
click at [769, 235] on img "Next" at bounding box center [777, 259] width 24 height 63
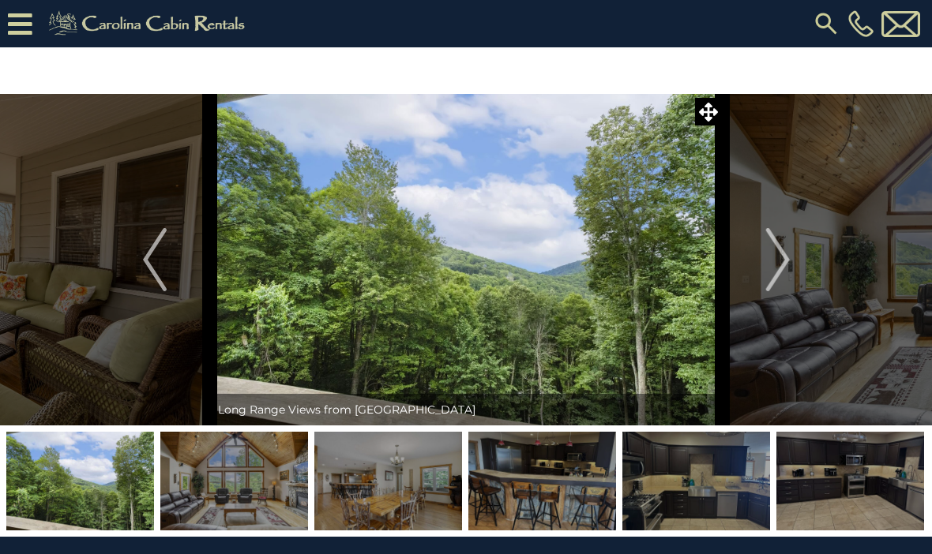
click at [776, 254] on img "Next" at bounding box center [777, 259] width 24 height 63
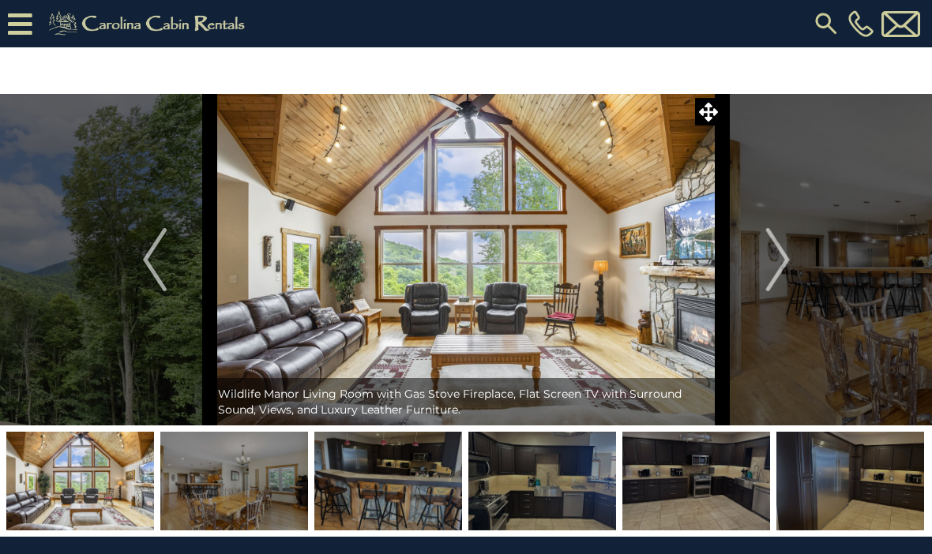
click at [765, 262] on button "Next" at bounding box center [778, 260] width 111 height 332
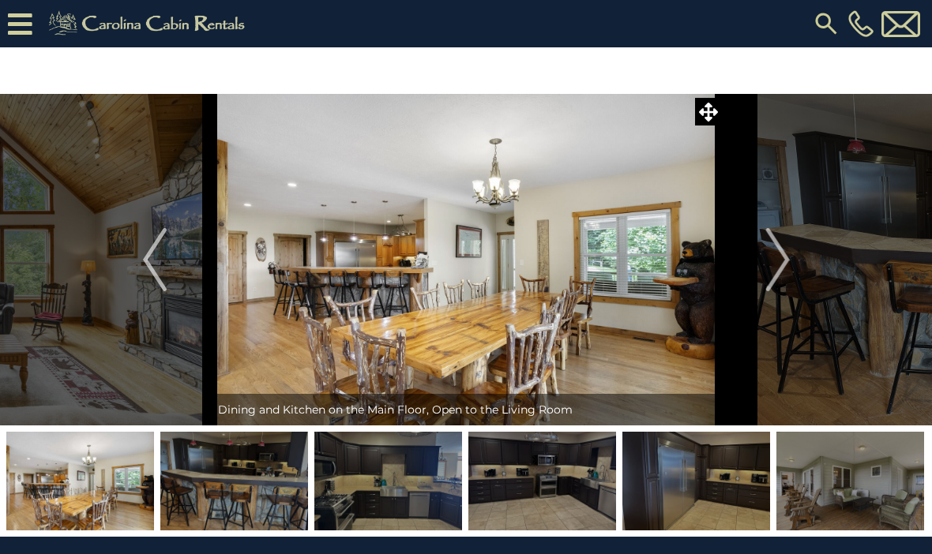
click at [772, 257] on img "Next" at bounding box center [777, 259] width 24 height 63
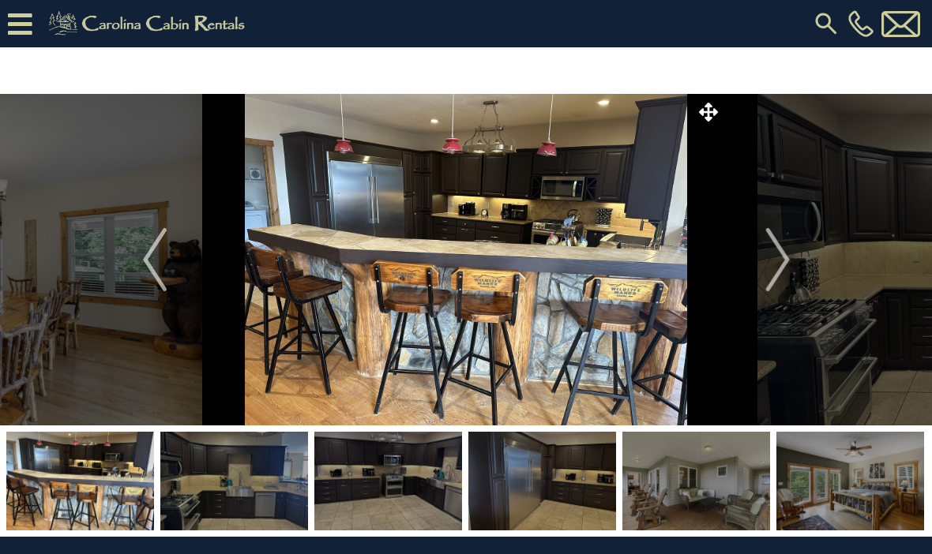
click at [787, 243] on img "Next" at bounding box center [777, 259] width 24 height 63
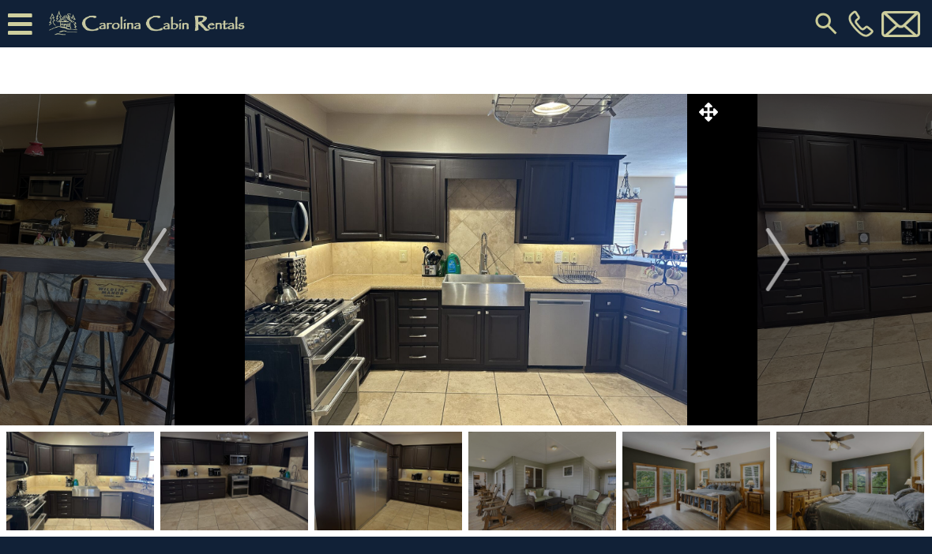
click at [779, 252] on img "Next" at bounding box center [777, 259] width 24 height 63
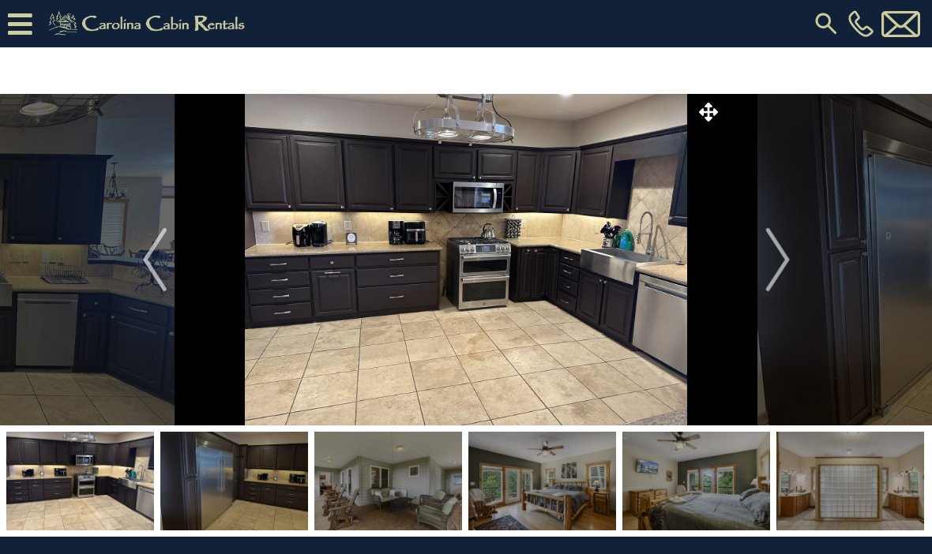
click at [777, 242] on img "Next" at bounding box center [777, 259] width 24 height 63
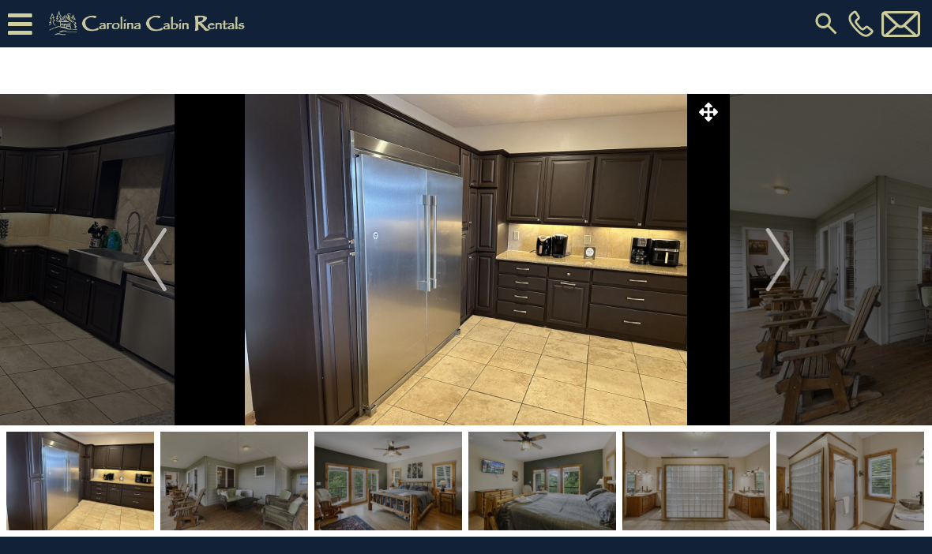
click at [780, 255] on img "Next" at bounding box center [777, 259] width 24 height 63
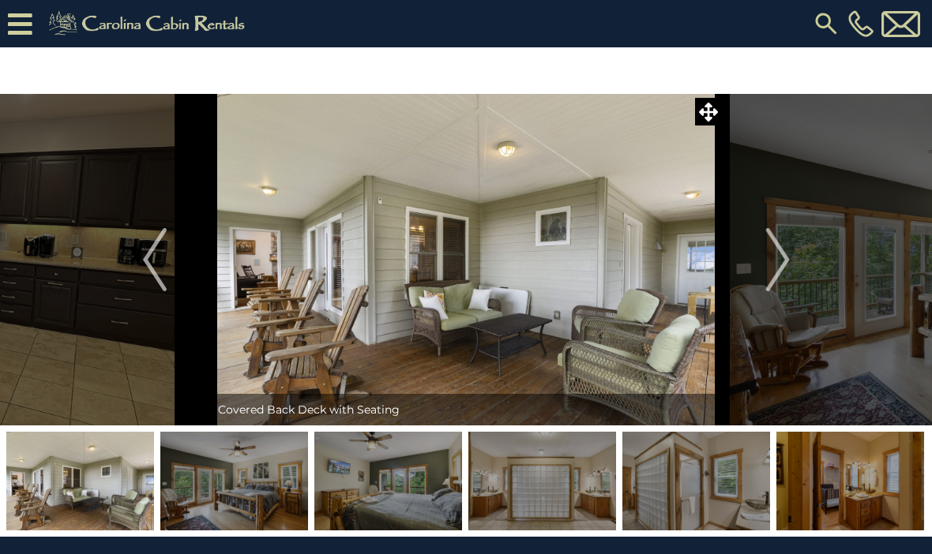
click at [783, 250] on img "Next" at bounding box center [777, 259] width 24 height 63
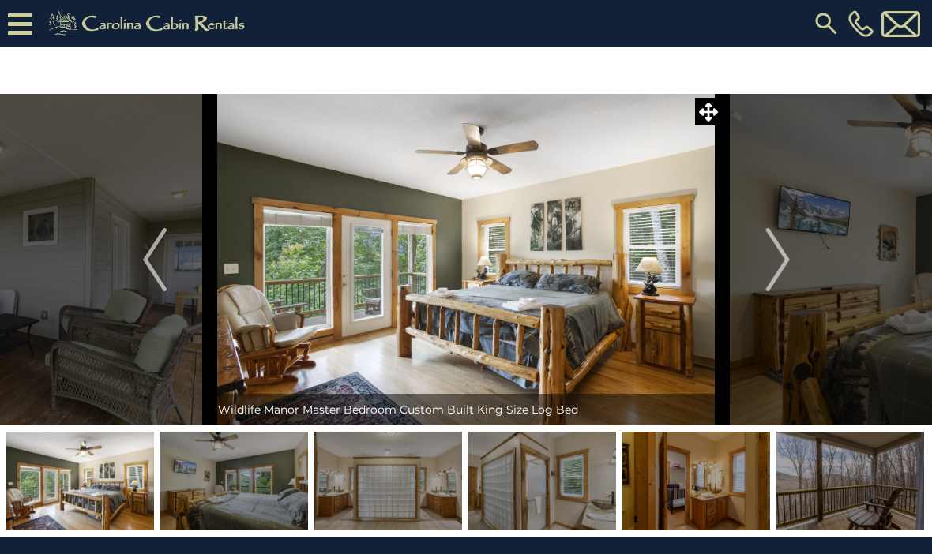
click at [781, 261] on img "Next" at bounding box center [777, 259] width 24 height 63
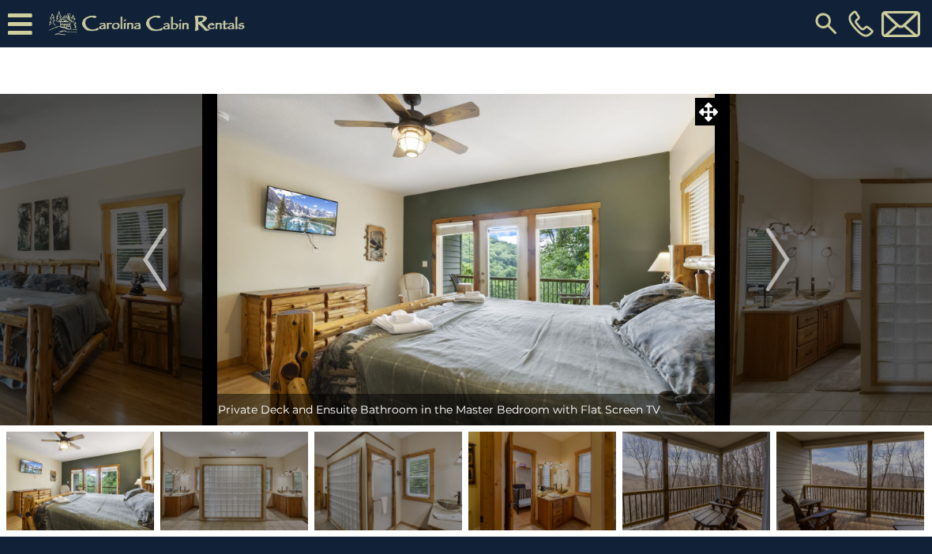
click at [780, 257] on img "Next" at bounding box center [777, 259] width 24 height 63
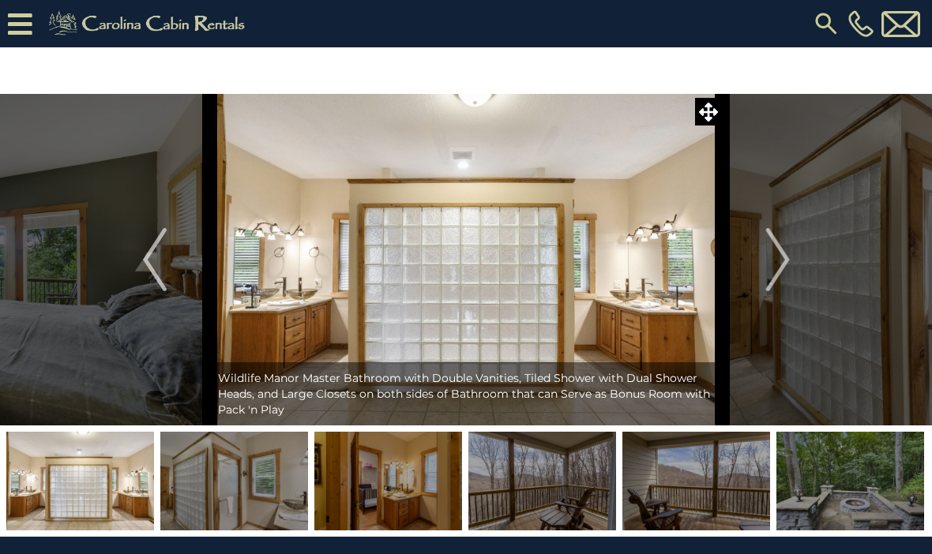
click at [773, 263] on img "Next" at bounding box center [777, 259] width 24 height 63
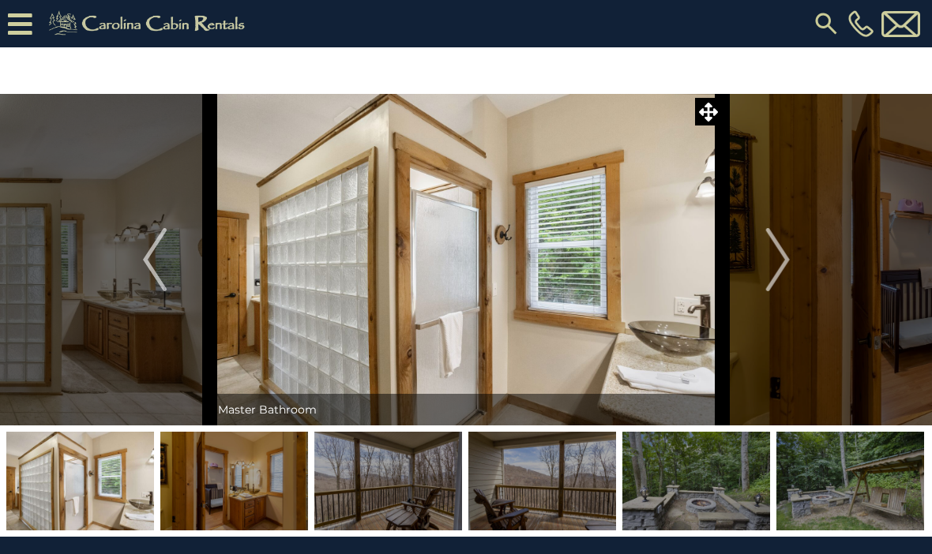
click at [772, 243] on img "Next" at bounding box center [777, 259] width 24 height 63
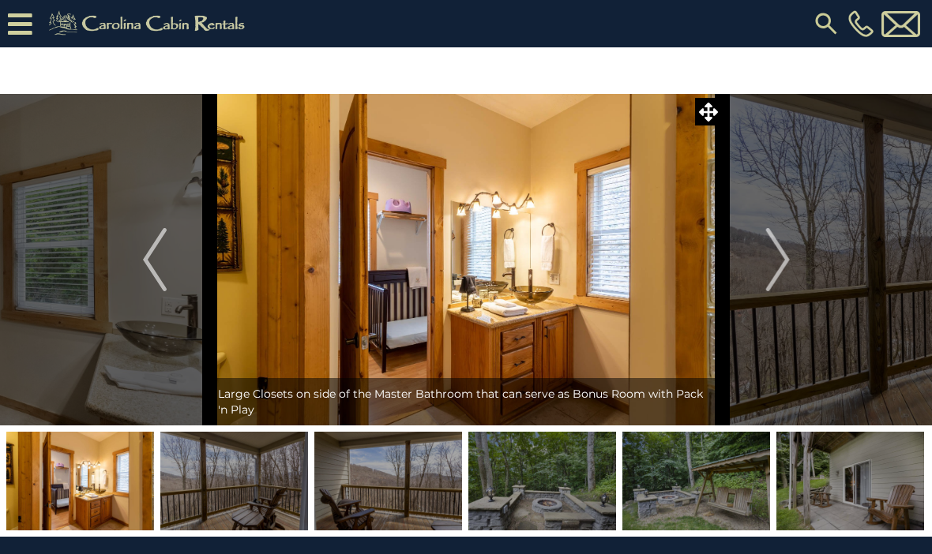
click at [769, 259] on img "Next" at bounding box center [777, 259] width 24 height 63
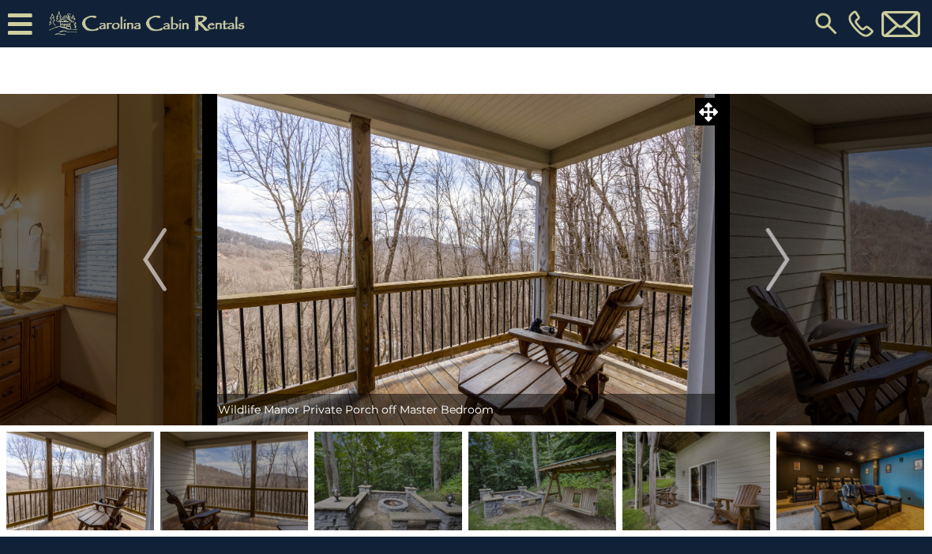
click at [171, 259] on button "Previous" at bounding box center [155, 260] width 111 height 332
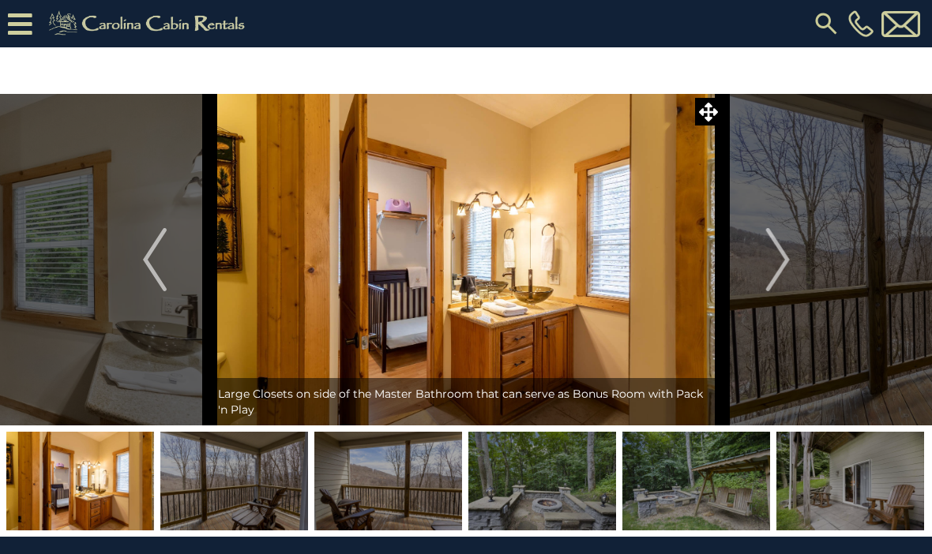
click at [770, 250] on img "Next" at bounding box center [777, 259] width 24 height 63
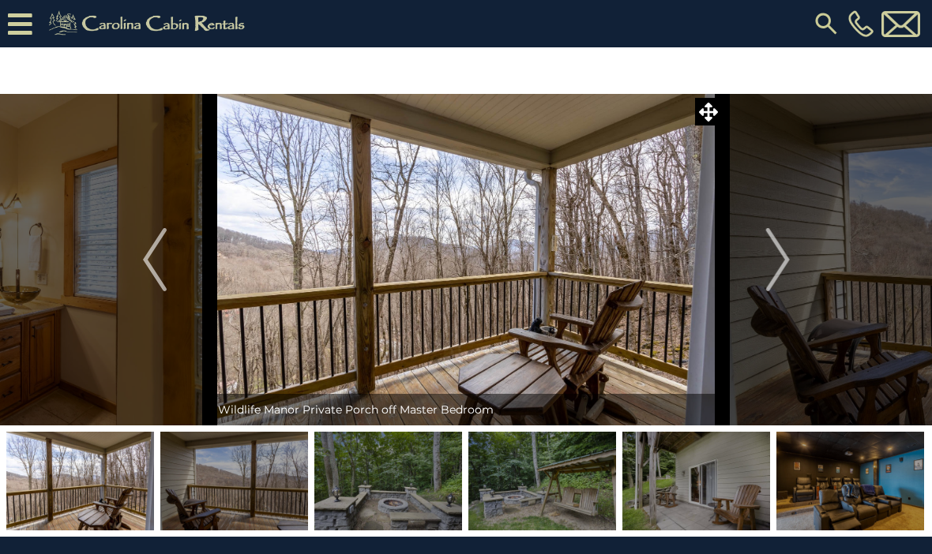
click at [774, 257] on img "Next" at bounding box center [777, 259] width 24 height 63
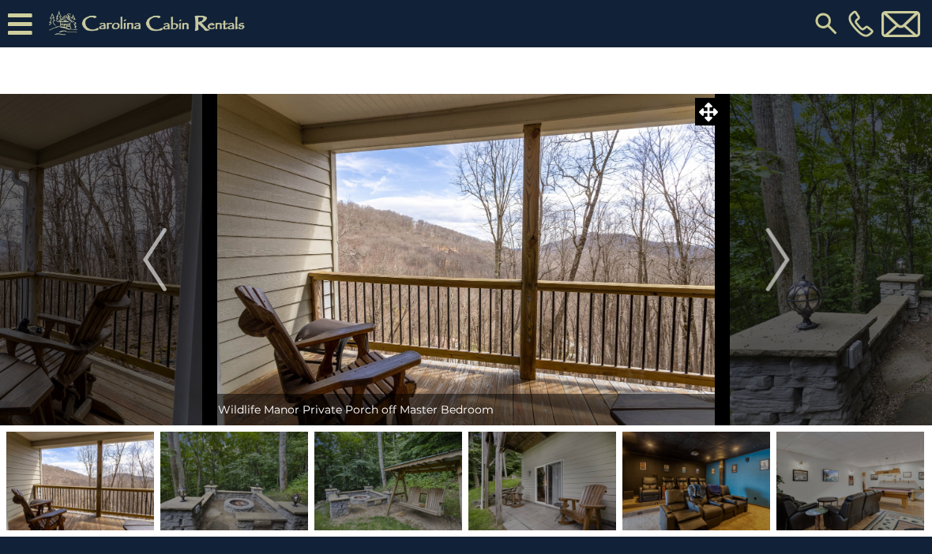
click at [779, 250] on img "Next" at bounding box center [777, 259] width 24 height 63
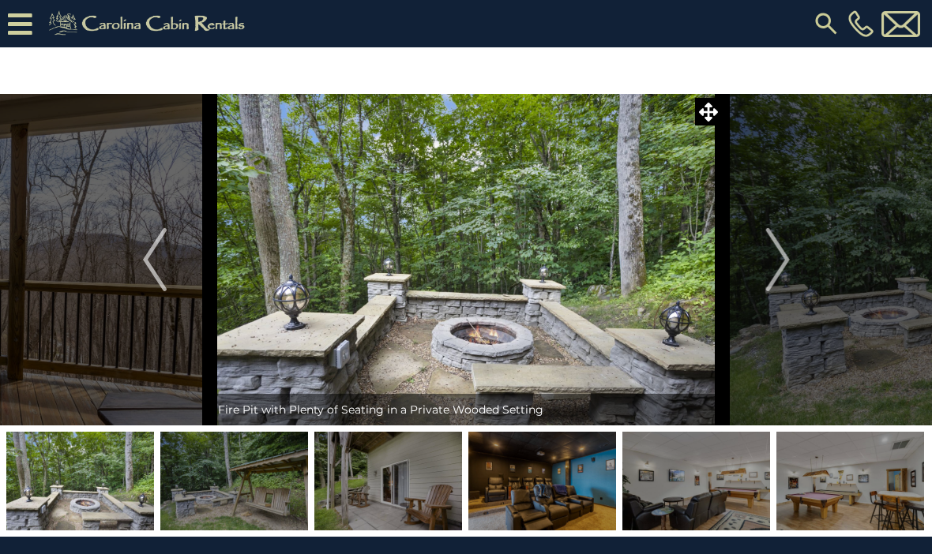
click at [774, 265] on img "Next" at bounding box center [777, 259] width 24 height 63
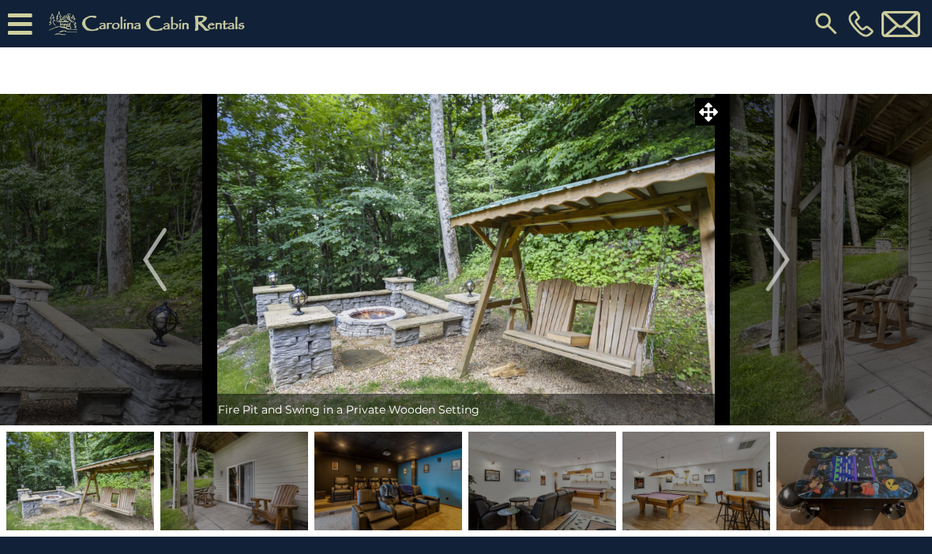
click at [764, 261] on button "Next" at bounding box center [778, 260] width 111 height 332
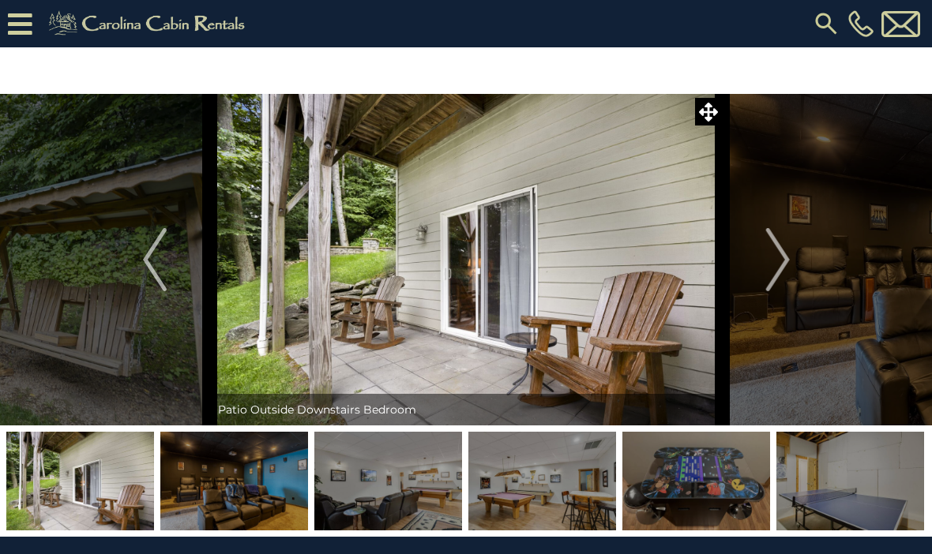
click at [774, 260] on img "Next" at bounding box center [777, 259] width 24 height 63
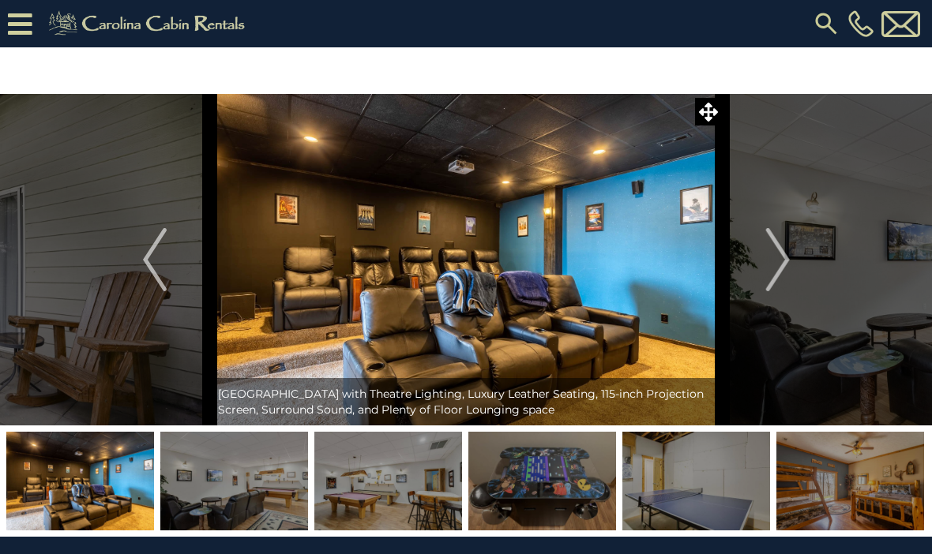
click at [773, 262] on img "Next" at bounding box center [777, 259] width 24 height 63
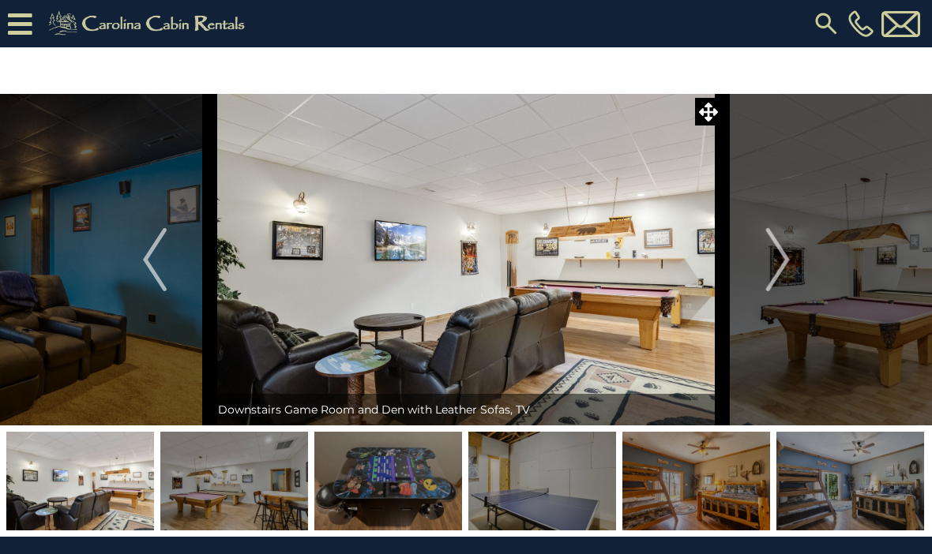
click at [783, 258] on img "Next" at bounding box center [777, 259] width 24 height 63
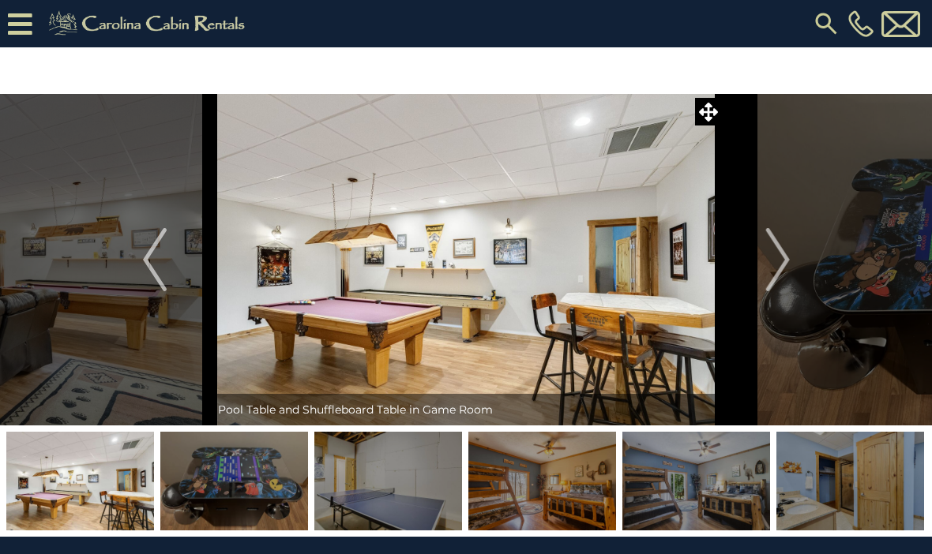
click at [773, 262] on img "Next" at bounding box center [777, 259] width 24 height 63
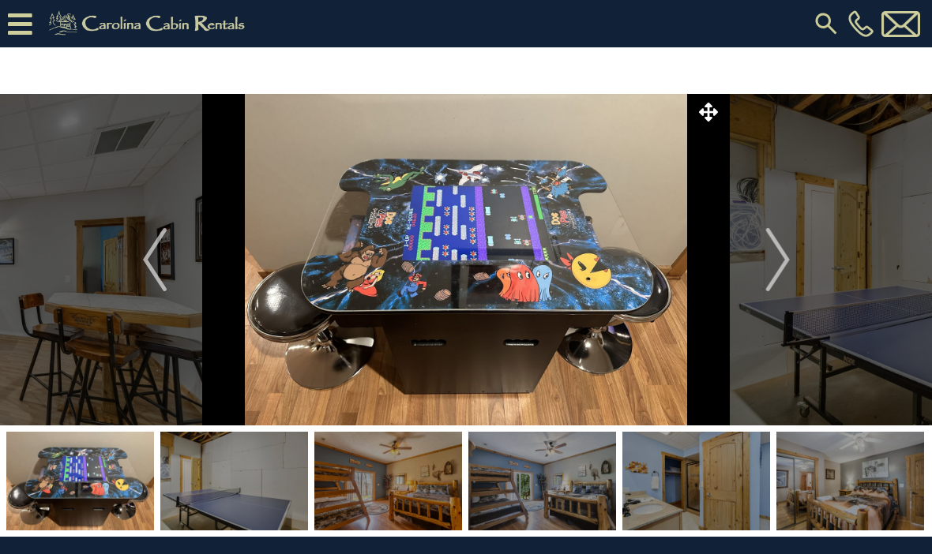
click at [163, 264] on img "Previous" at bounding box center [155, 259] width 24 height 63
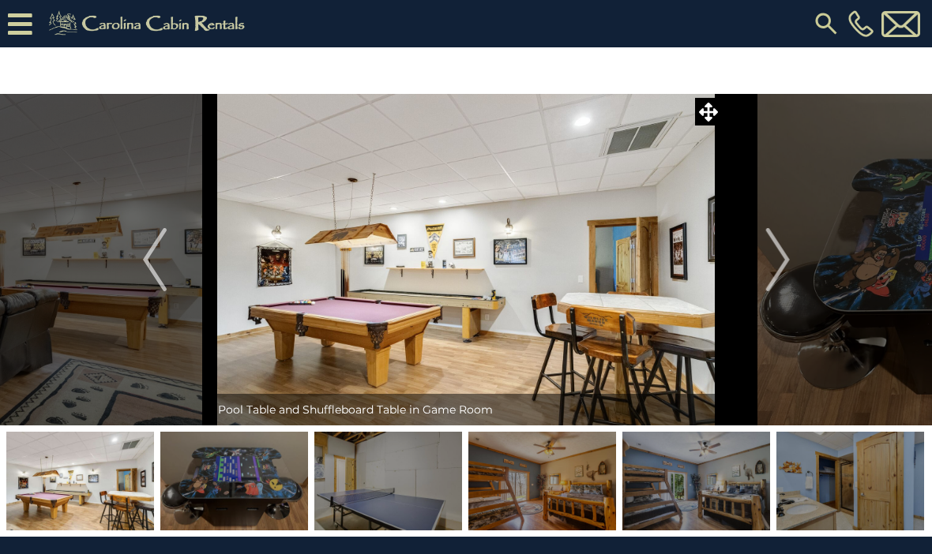
click at [785, 265] on img "Next" at bounding box center [777, 259] width 24 height 63
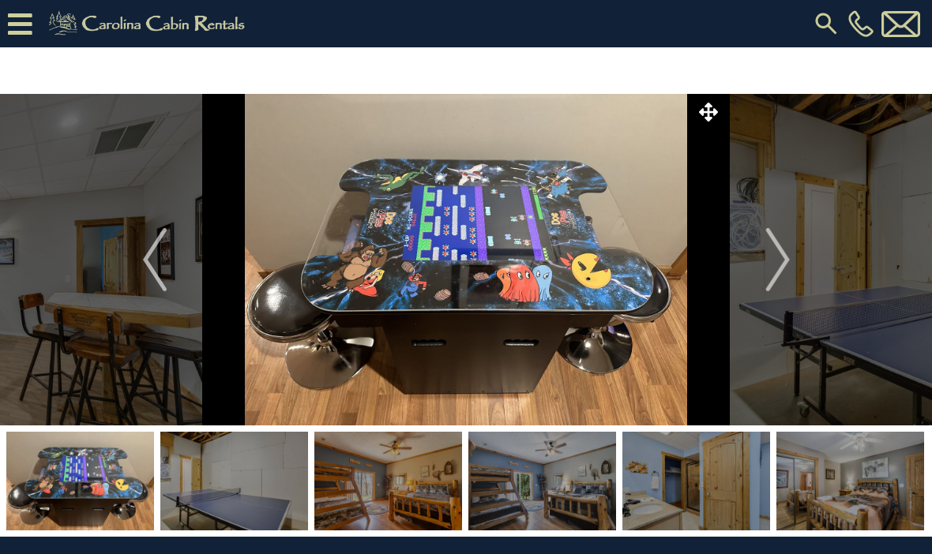
click at [777, 261] on img "Next" at bounding box center [777, 259] width 24 height 63
